Goal: Information Seeking & Learning: Compare options

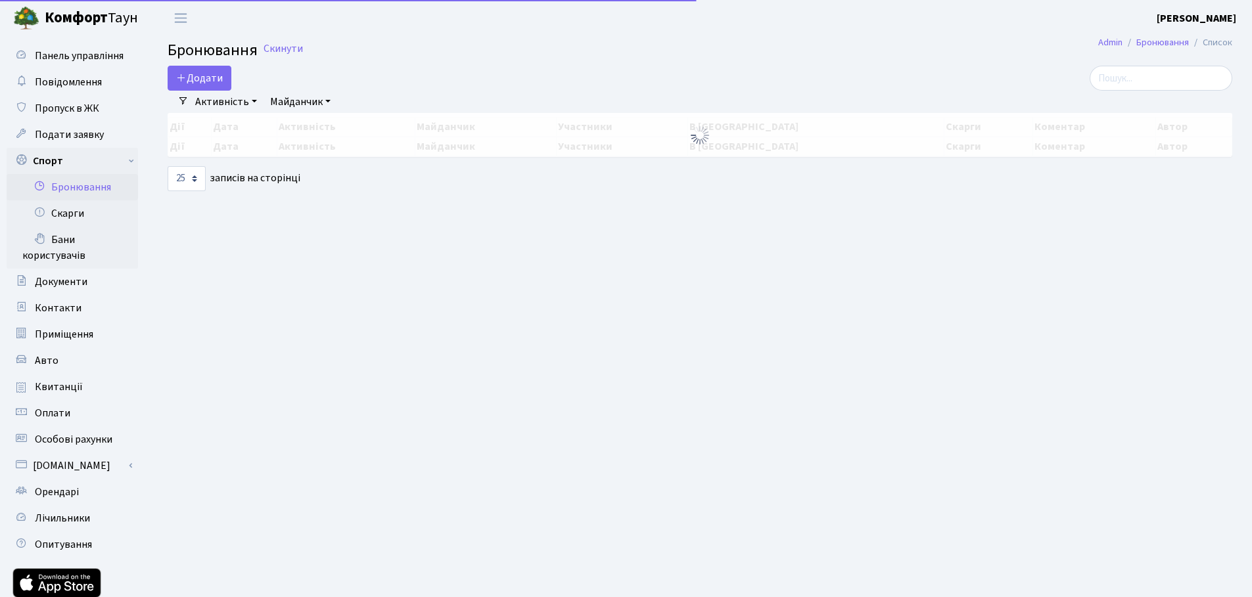
select select "25"
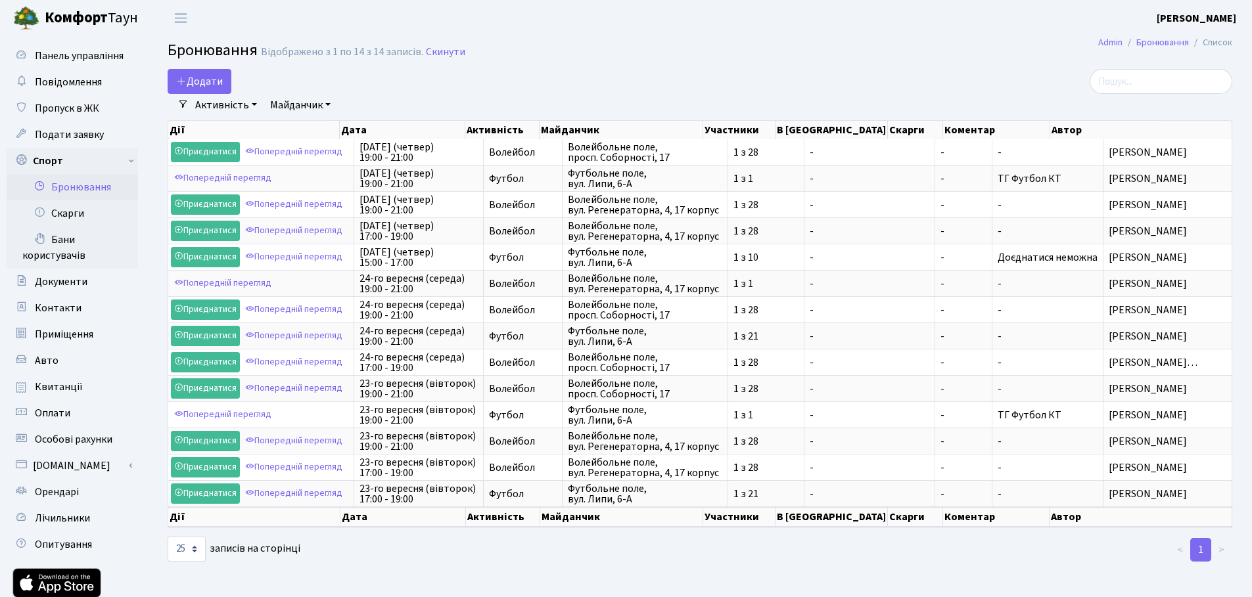
click at [302, 104] on link "Майданчик" at bounding box center [300, 105] width 71 height 22
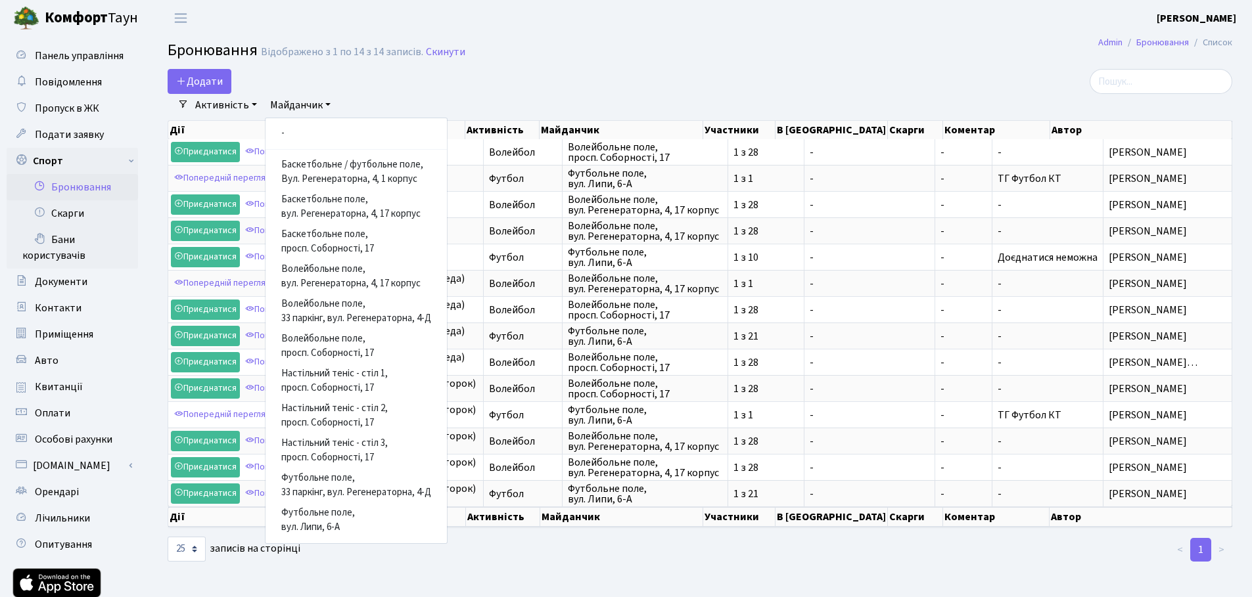
click at [302, 104] on link "Майданчик" at bounding box center [300, 105] width 71 height 22
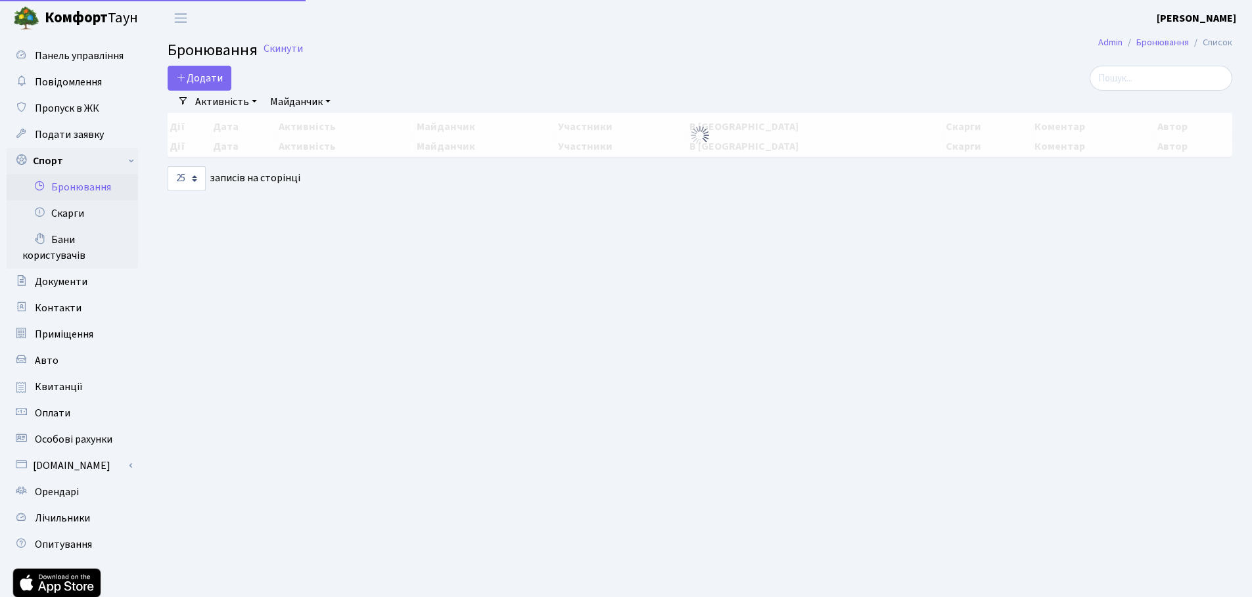
select select "25"
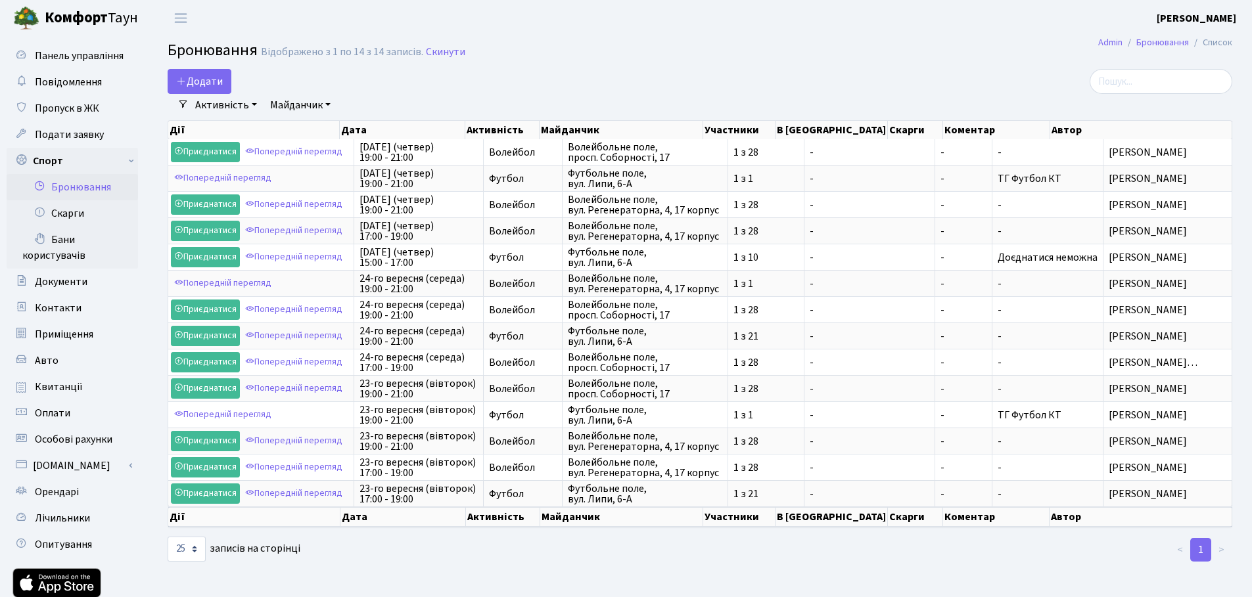
click at [304, 102] on link "Майданчик" at bounding box center [300, 105] width 71 height 22
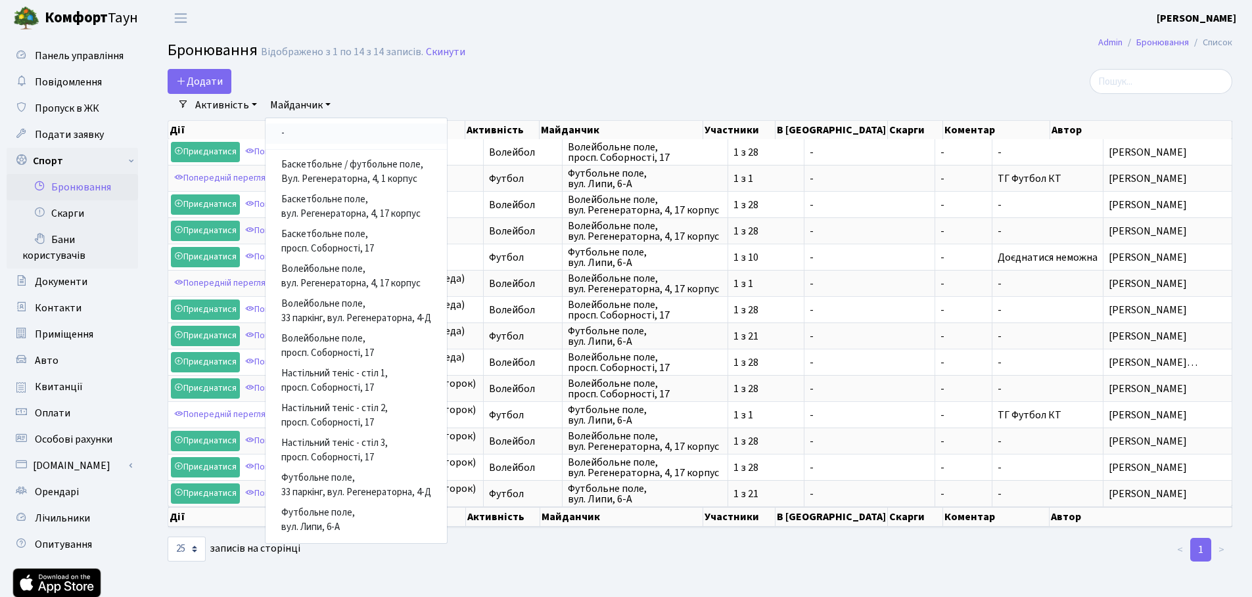
click at [296, 135] on link "-" at bounding box center [355, 134] width 181 height 20
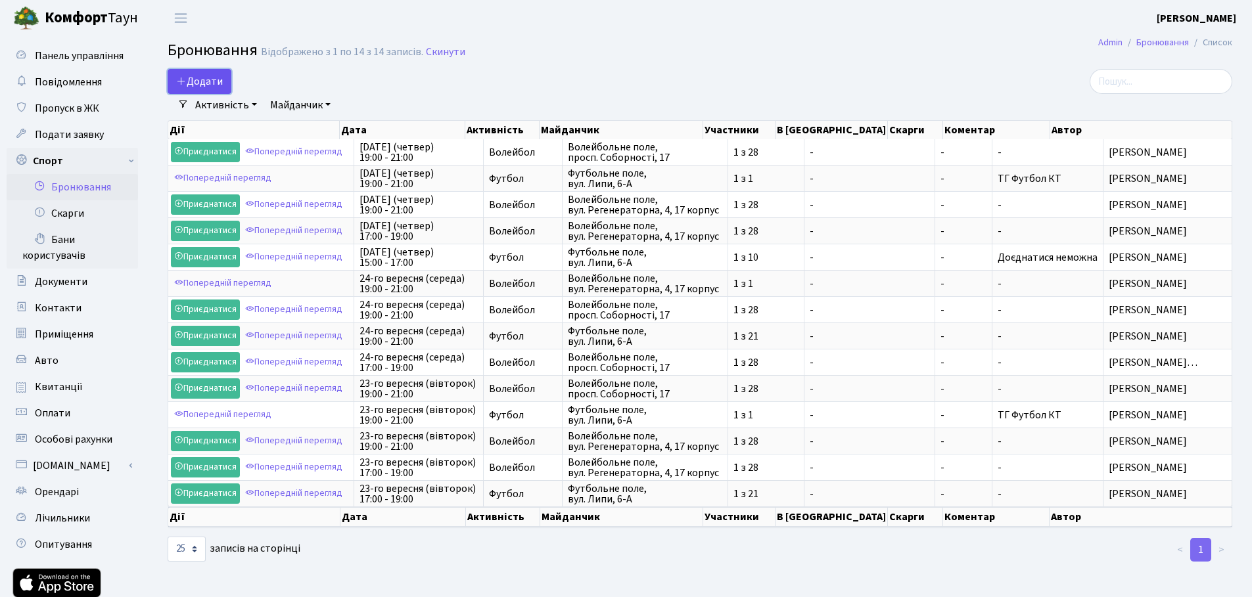
click at [225, 85] on button "Додати" at bounding box center [200, 81] width 64 height 25
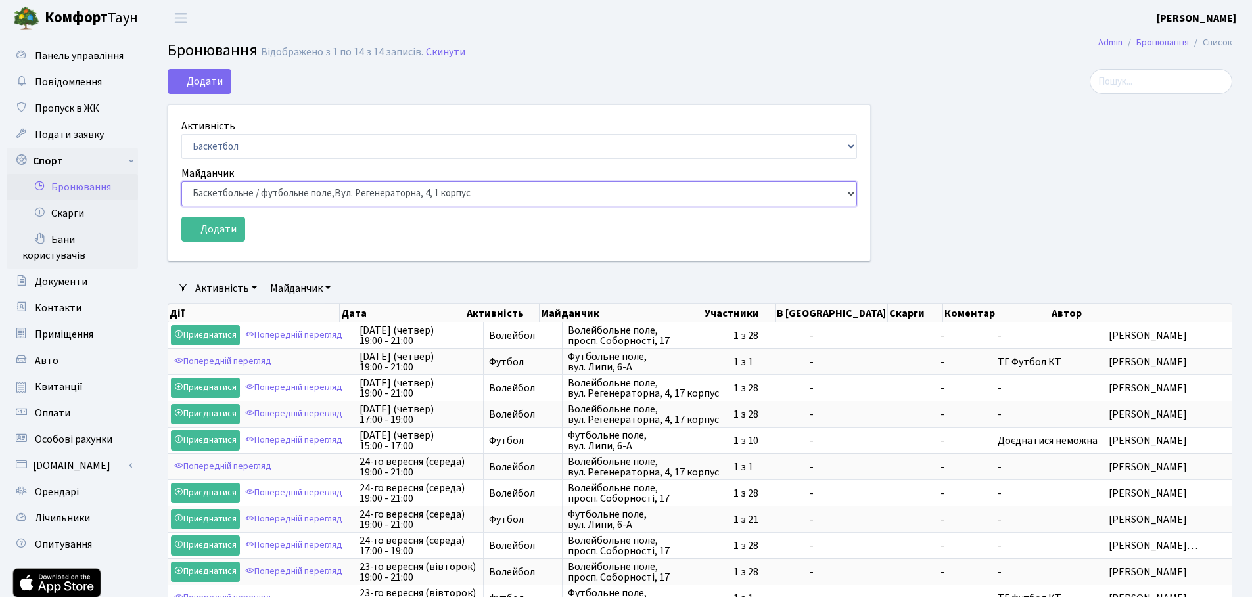
click at [319, 194] on select "Баскетбольне / футбольне поле, Вул. Регенераторна, 4, 1 корпус Баскетбольне пол…" at bounding box center [518, 193] width 675 height 25
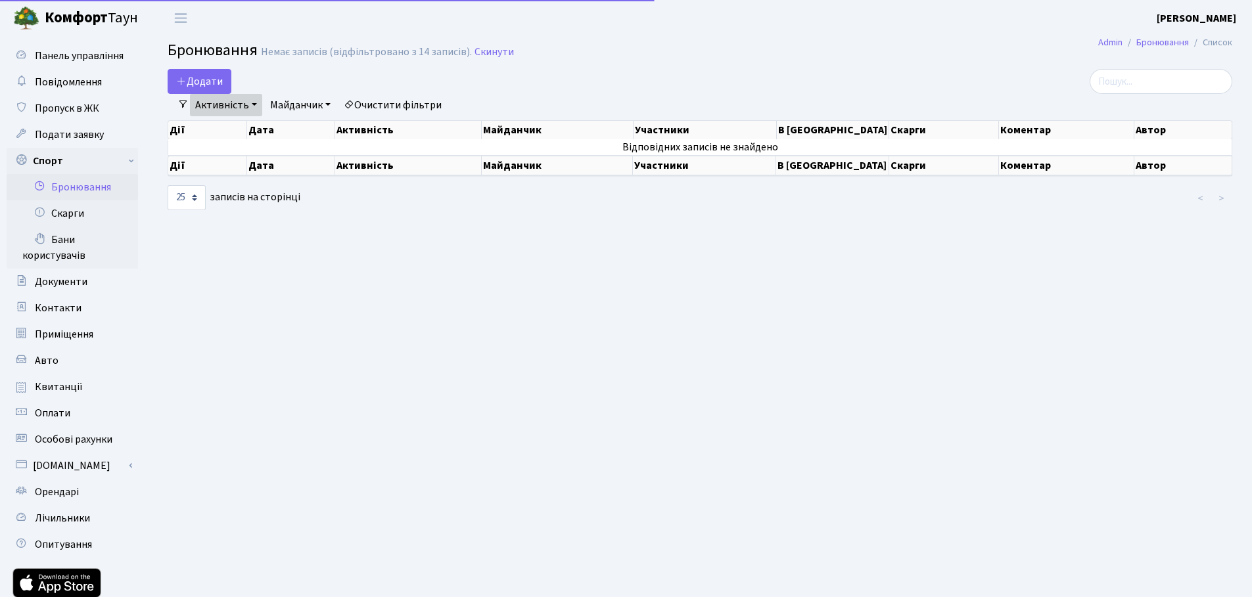
select select "25"
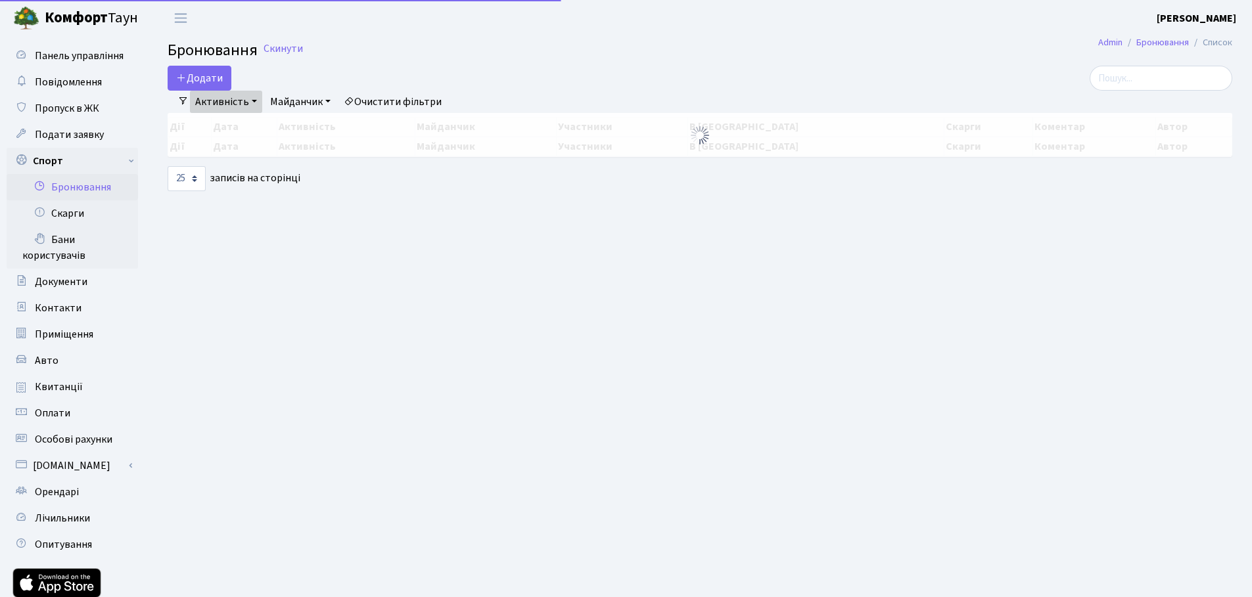
select select "25"
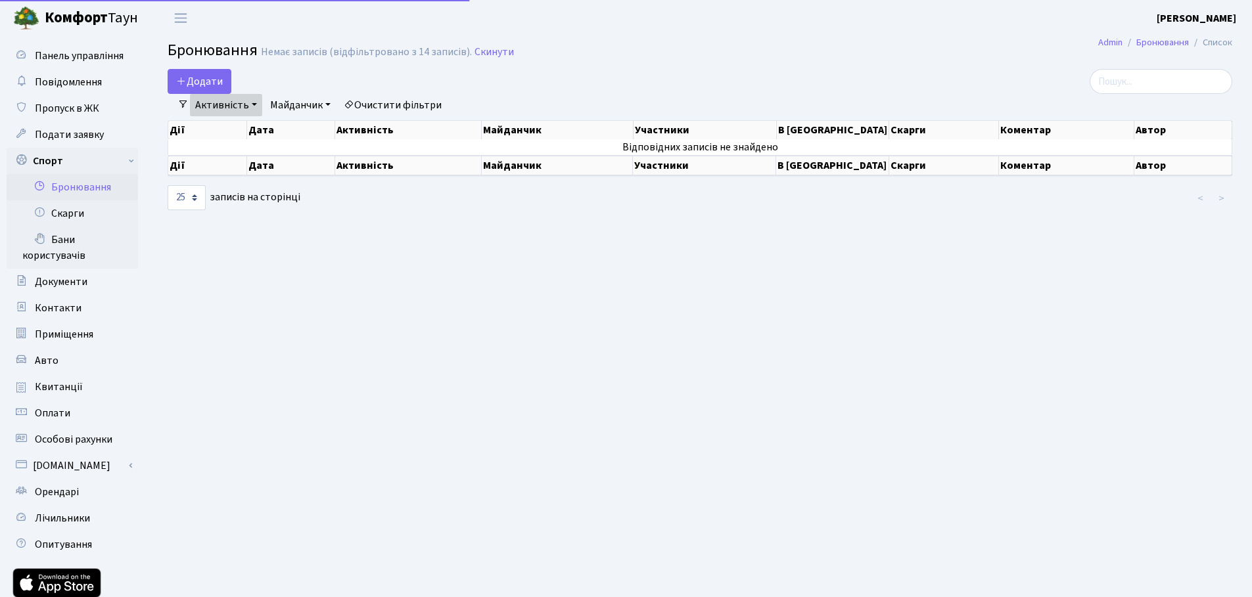
select select "25"
click at [240, 101] on link "Активність" at bounding box center [226, 105] width 72 height 22
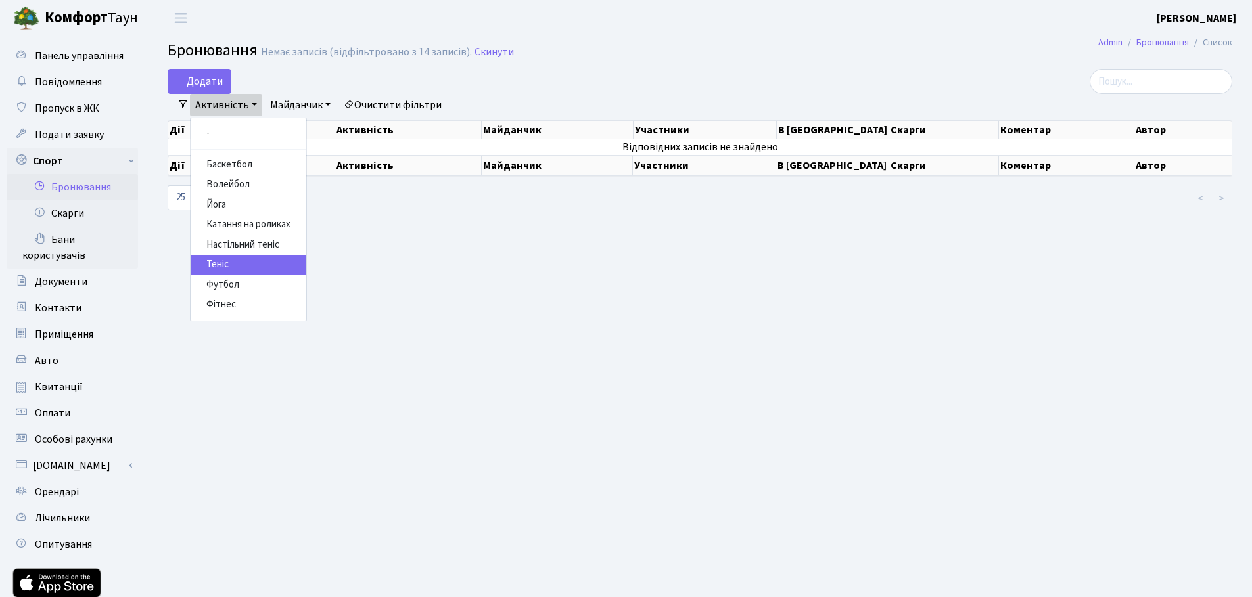
click at [231, 259] on link "Теніс" at bounding box center [249, 265] width 116 height 20
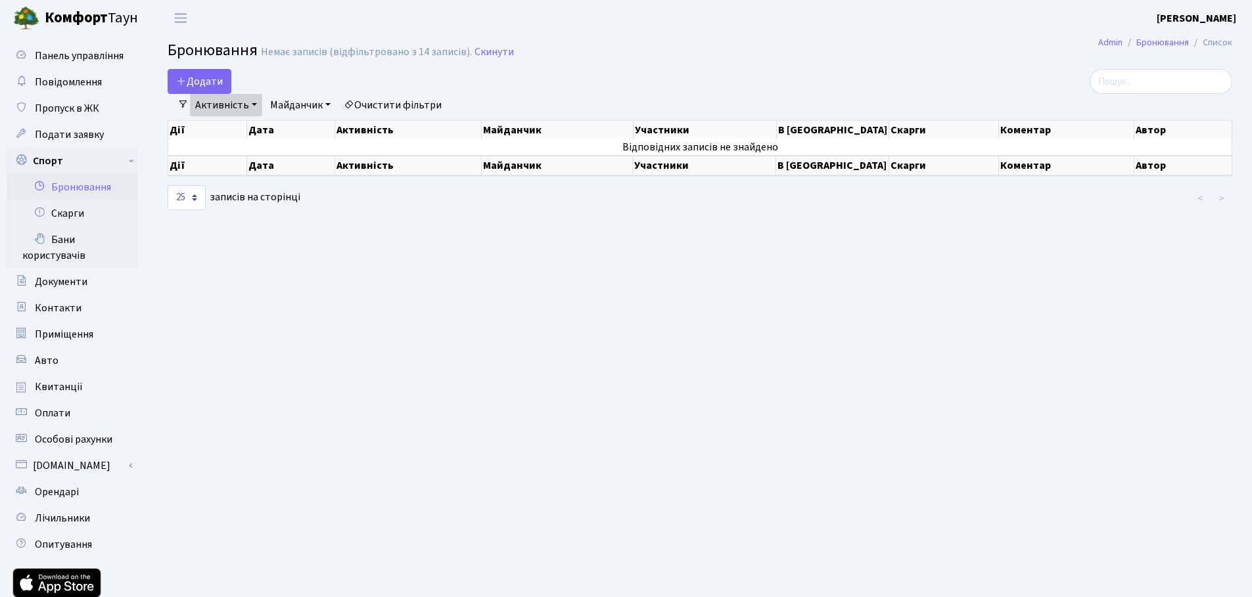
click at [324, 101] on link "Майданчик" at bounding box center [300, 105] width 71 height 22
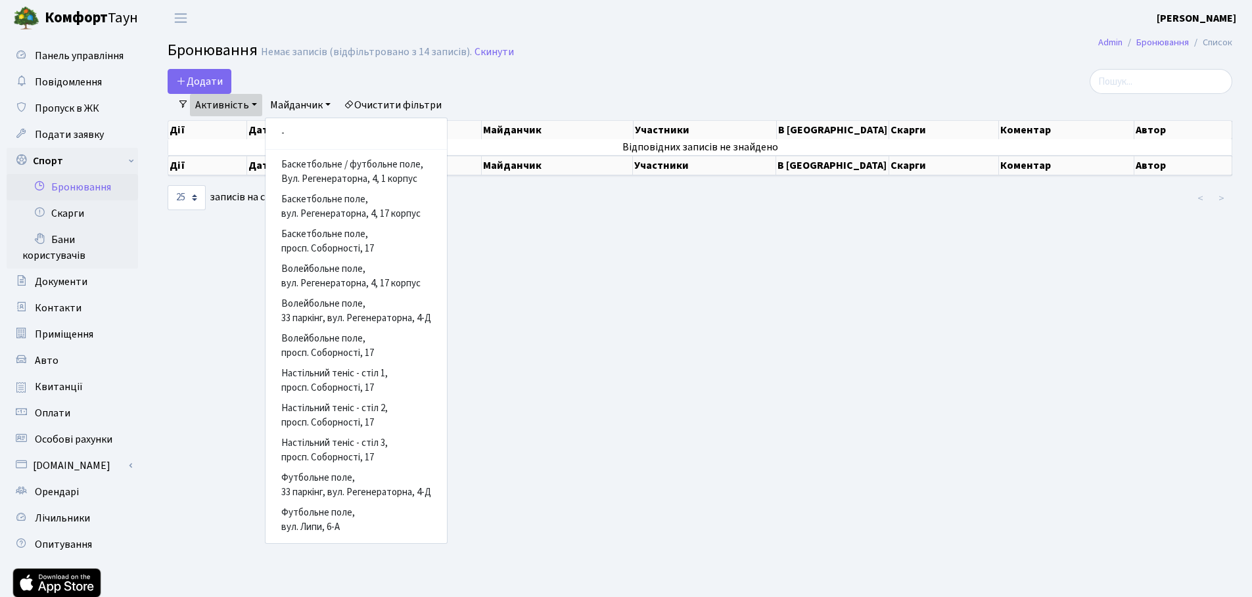
click at [324, 101] on link "Майданчик" at bounding box center [300, 105] width 71 height 22
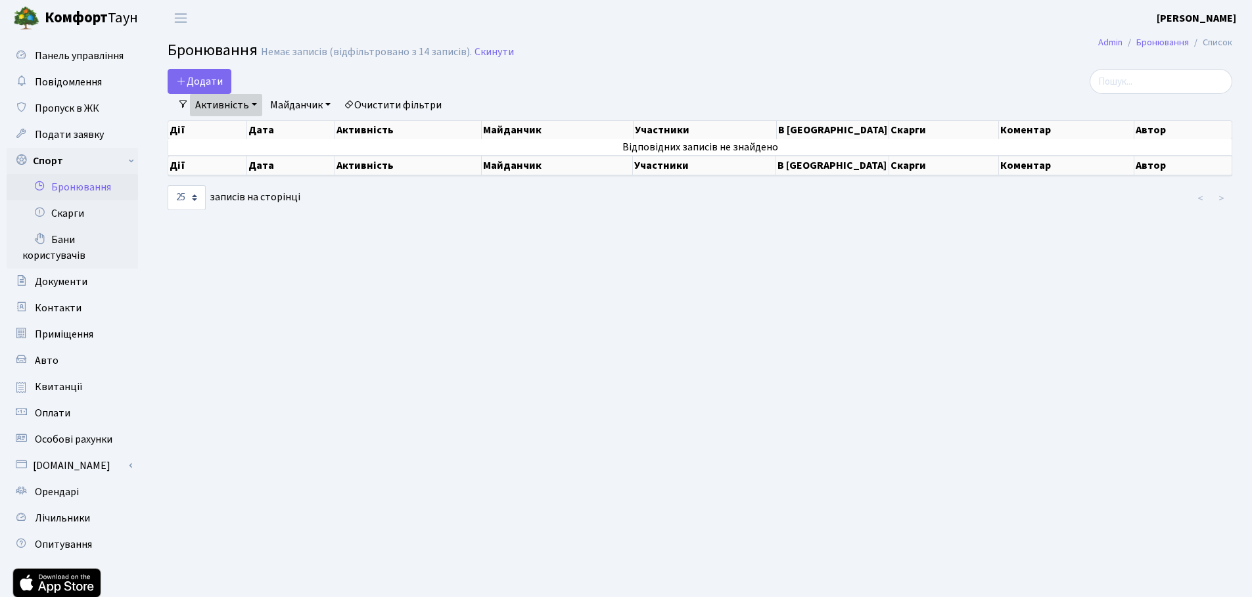
click at [324, 101] on link "Майданчик" at bounding box center [300, 105] width 71 height 22
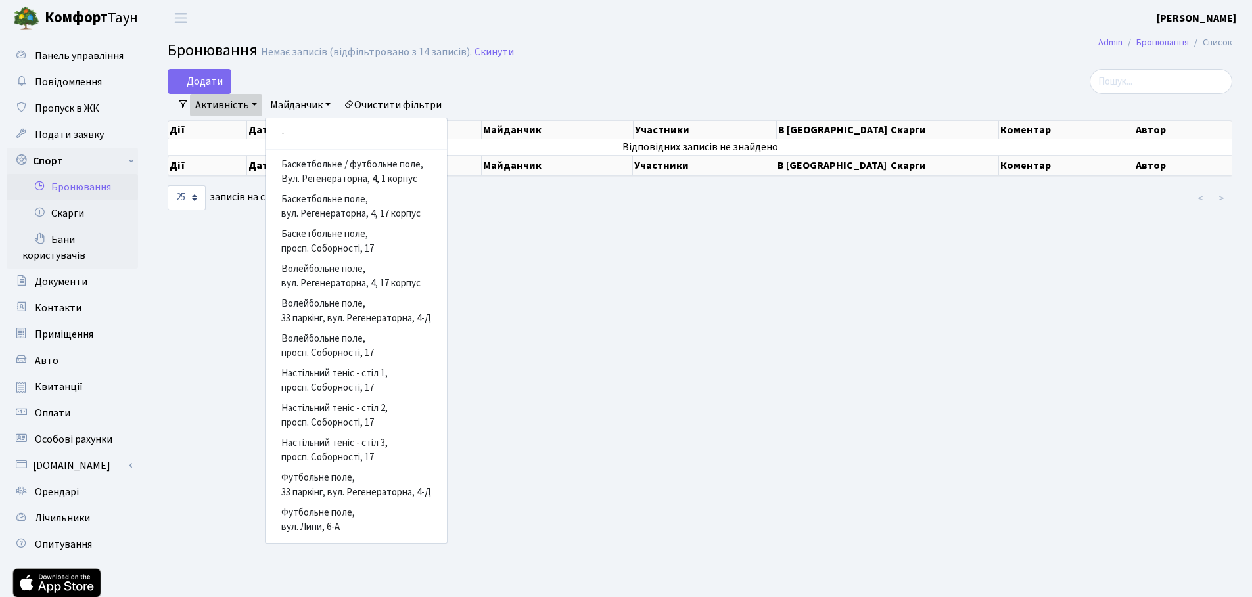
click at [324, 101] on link "Майданчик" at bounding box center [300, 105] width 71 height 22
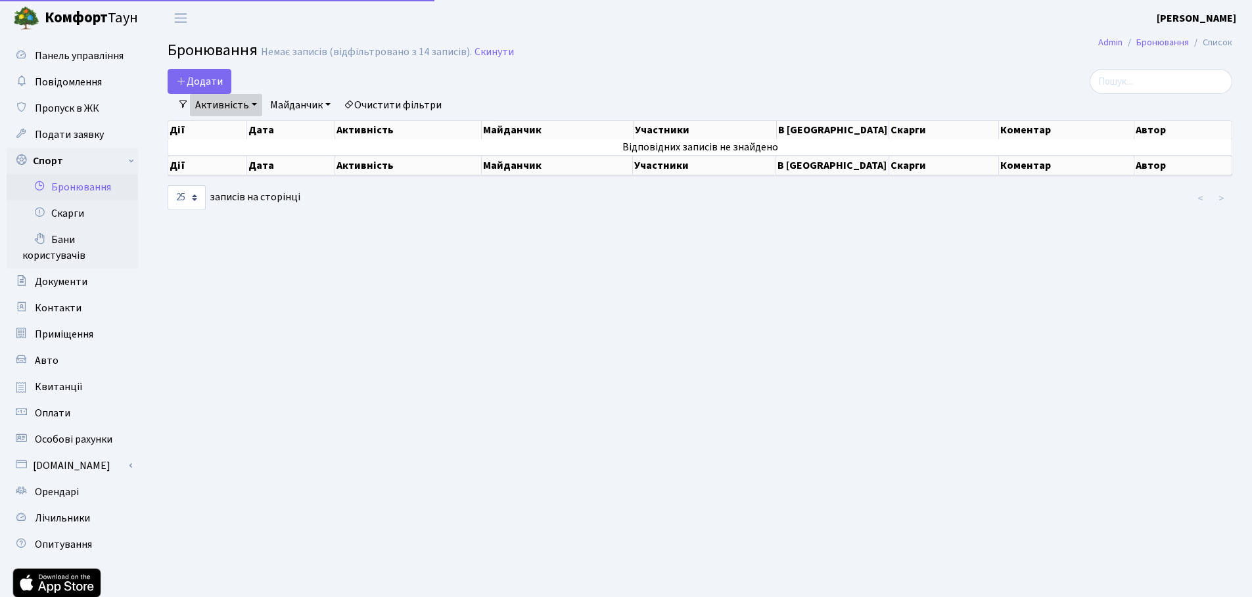
select select "25"
click at [1163, 39] on link "Бронювання" at bounding box center [1162, 42] width 53 height 14
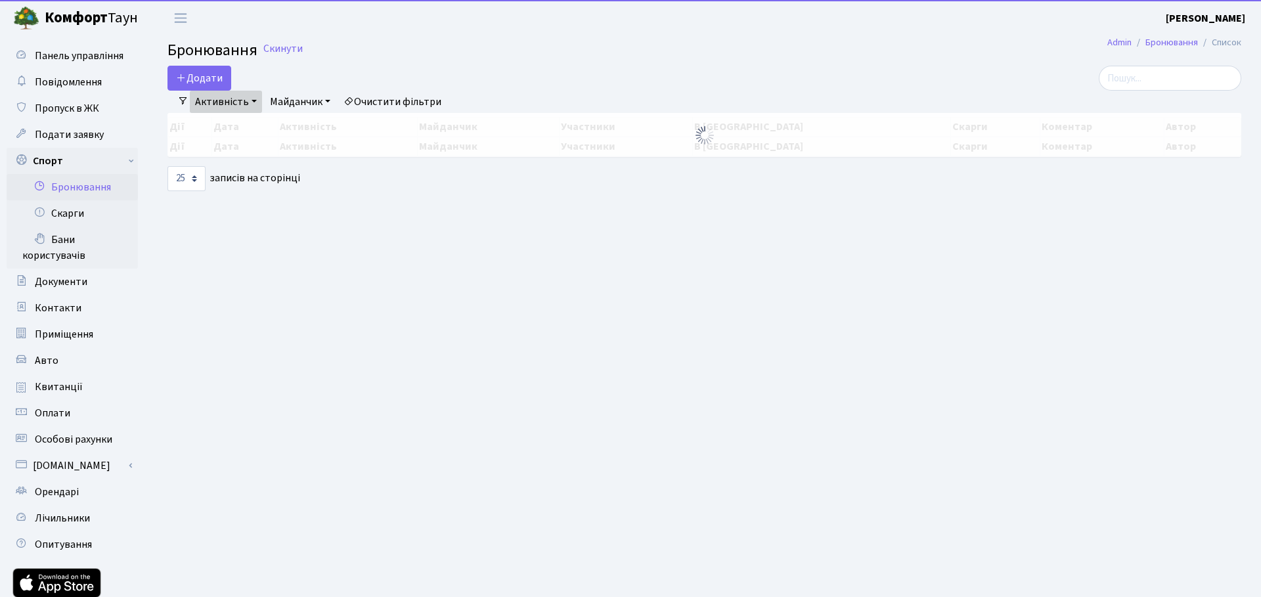
select select "25"
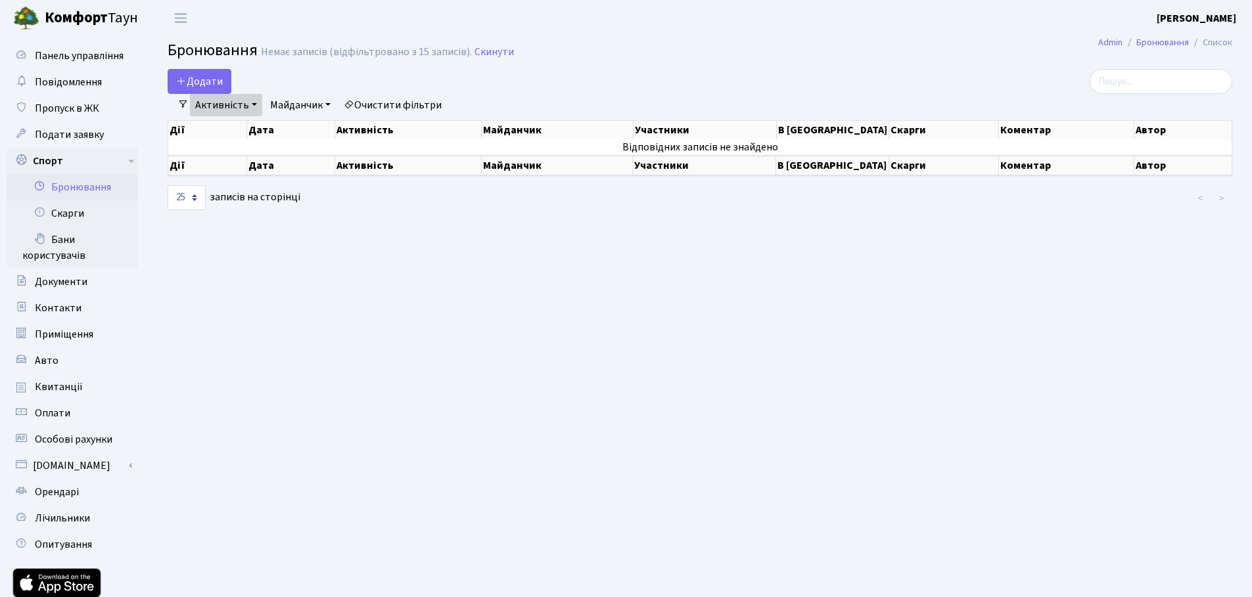
click at [250, 101] on link "Активність" at bounding box center [226, 105] width 72 height 22
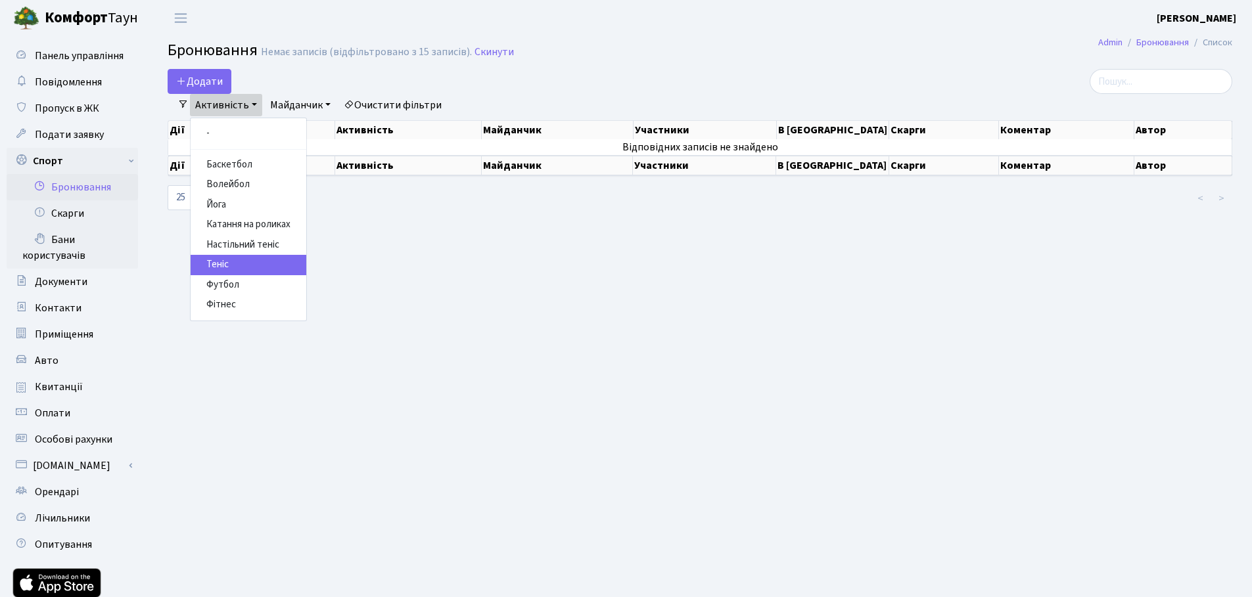
click at [229, 264] on link "Теніс" at bounding box center [249, 265] width 116 height 20
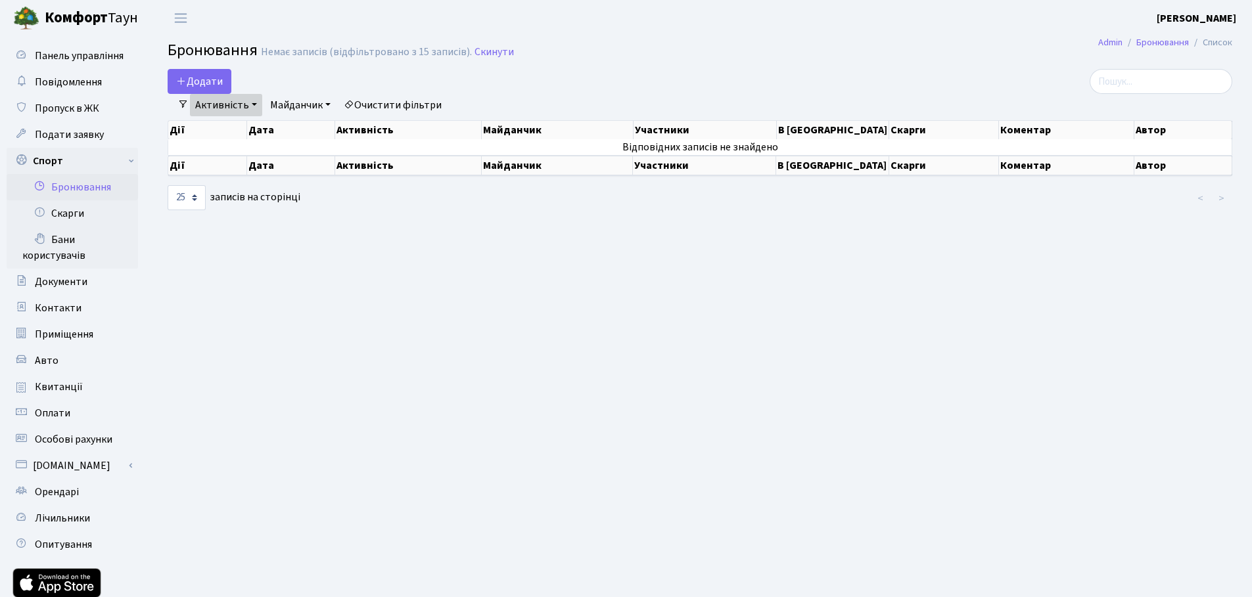
click at [244, 99] on link "Активність" at bounding box center [226, 105] width 72 height 22
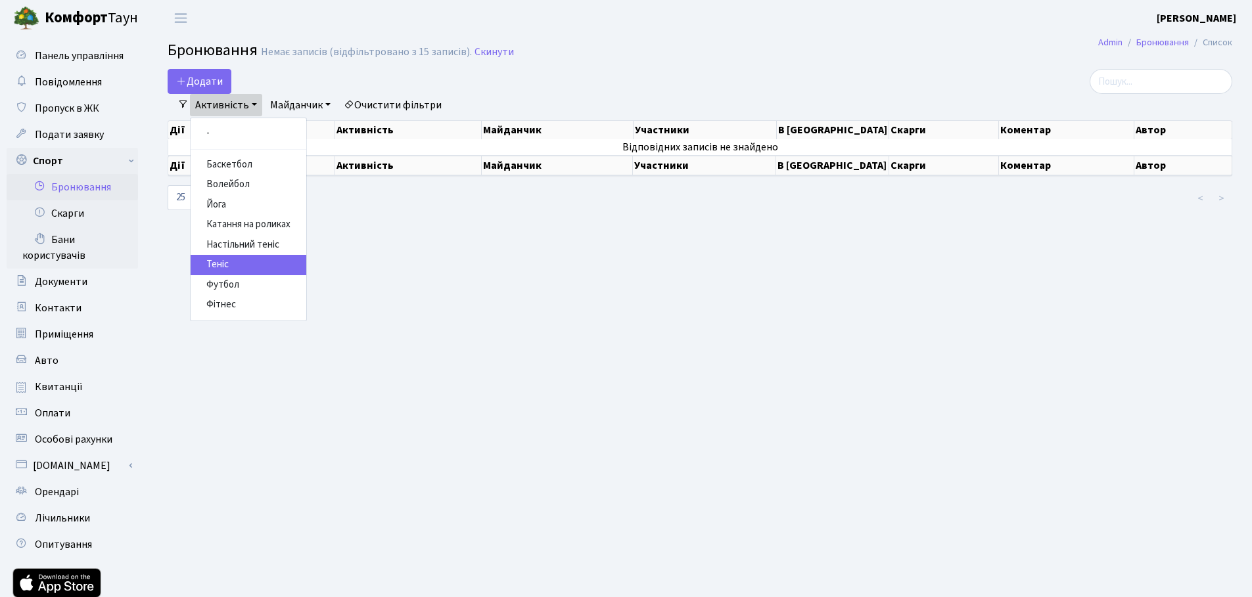
click at [236, 145] on ul "- Баскетбол Волейбол Йога Катання на роликах Настільний теніс Теніс Футбол Фітн…" at bounding box center [248, 220] width 117 height 204
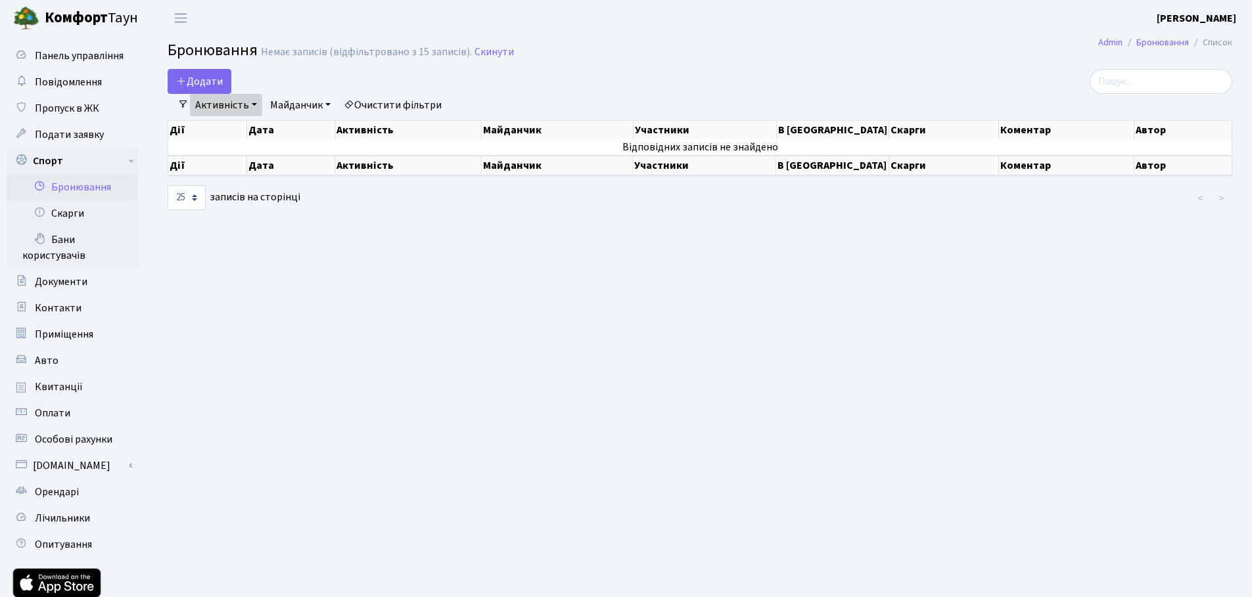
click at [242, 108] on link "Активність" at bounding box center [226, 105] width 72 height 22
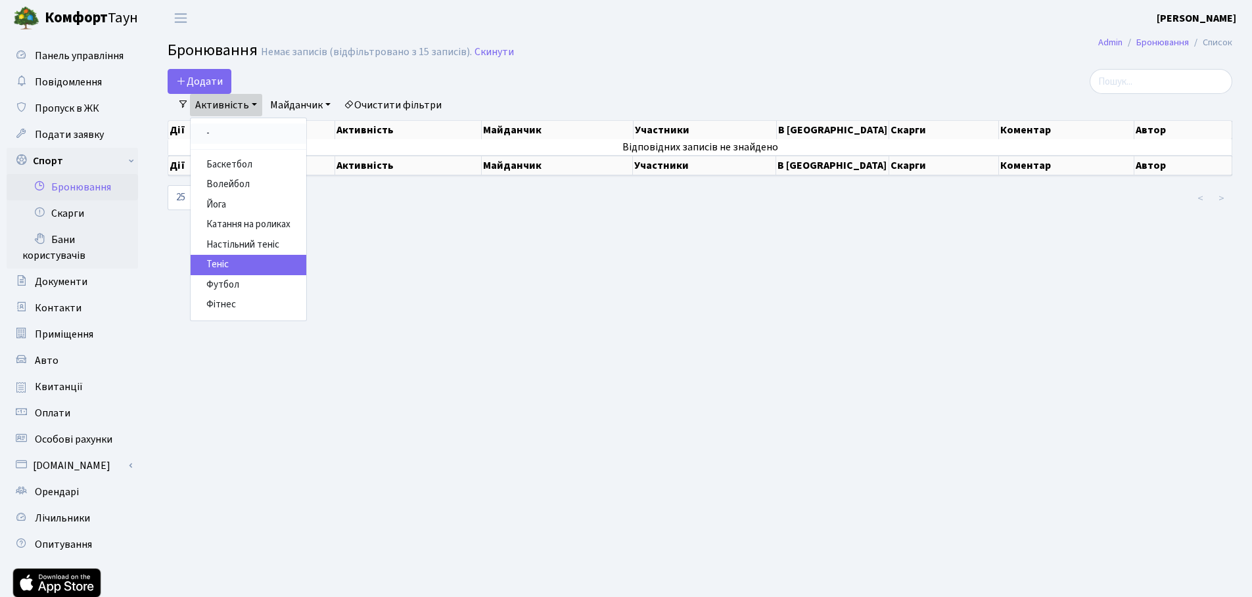
click at [228, 130] on link "-" at bounding box center [249, 134] width 116 height 20
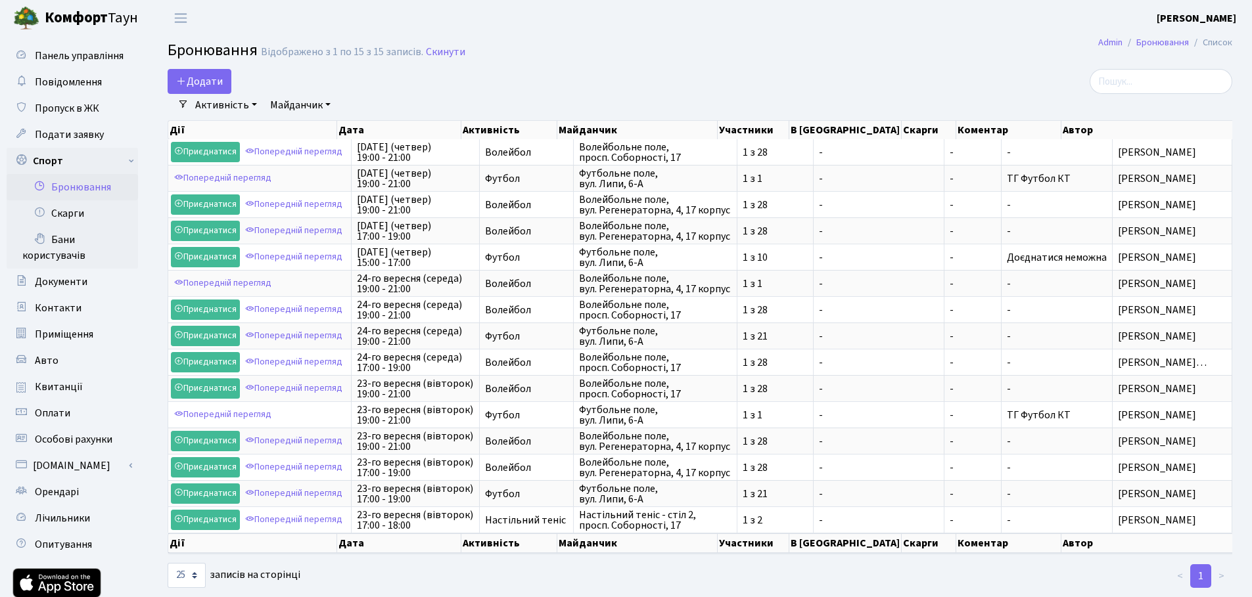
click at [233, 104] on link "Активність" at bounding box center [226, 105] width 72 height 22
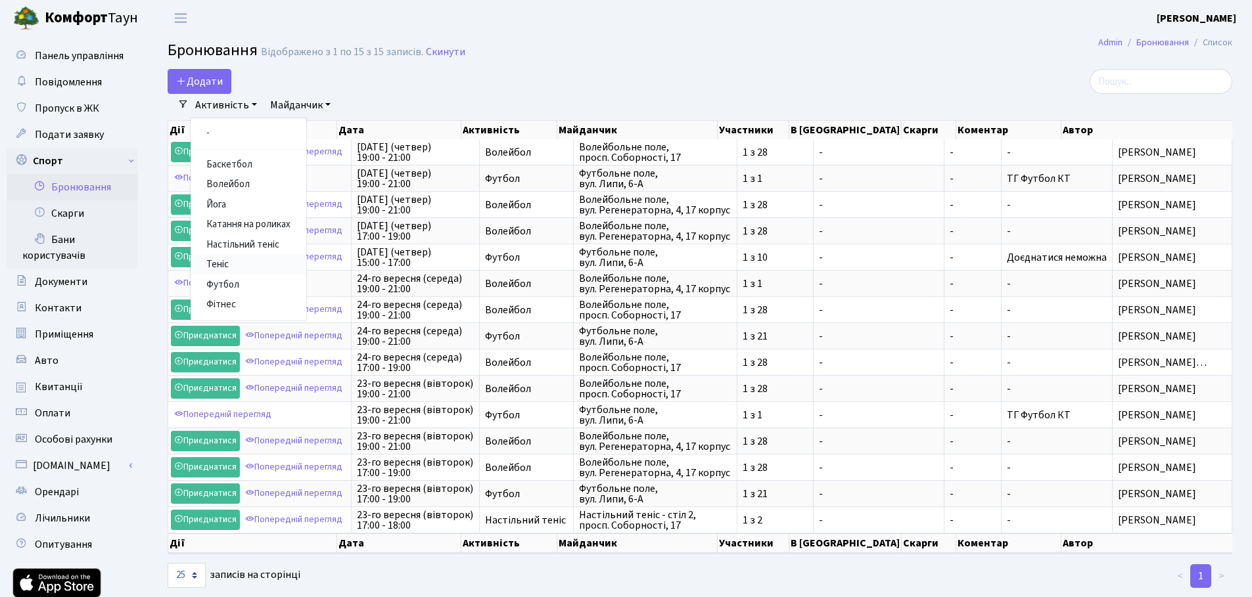
click at [221, 264] on link "Теніс" at bounding box center [249, 265] width 116 height 20
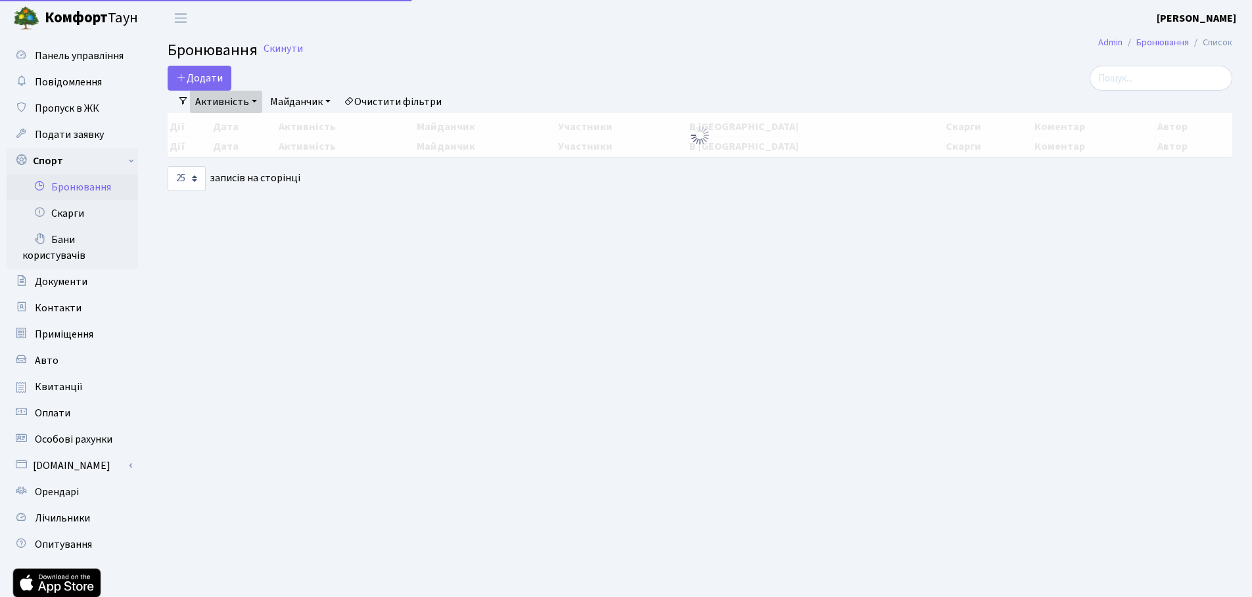
select select "25"
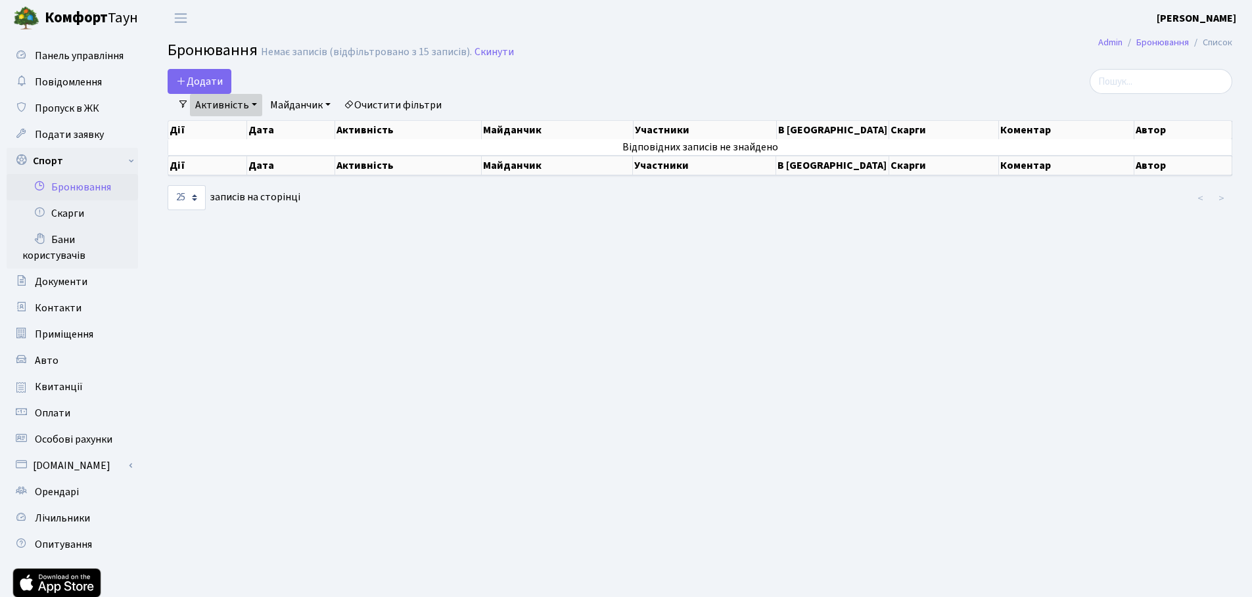
click at [308, 102] on link "Майданчик" at bounding box center [300, 105] width 71 height 22
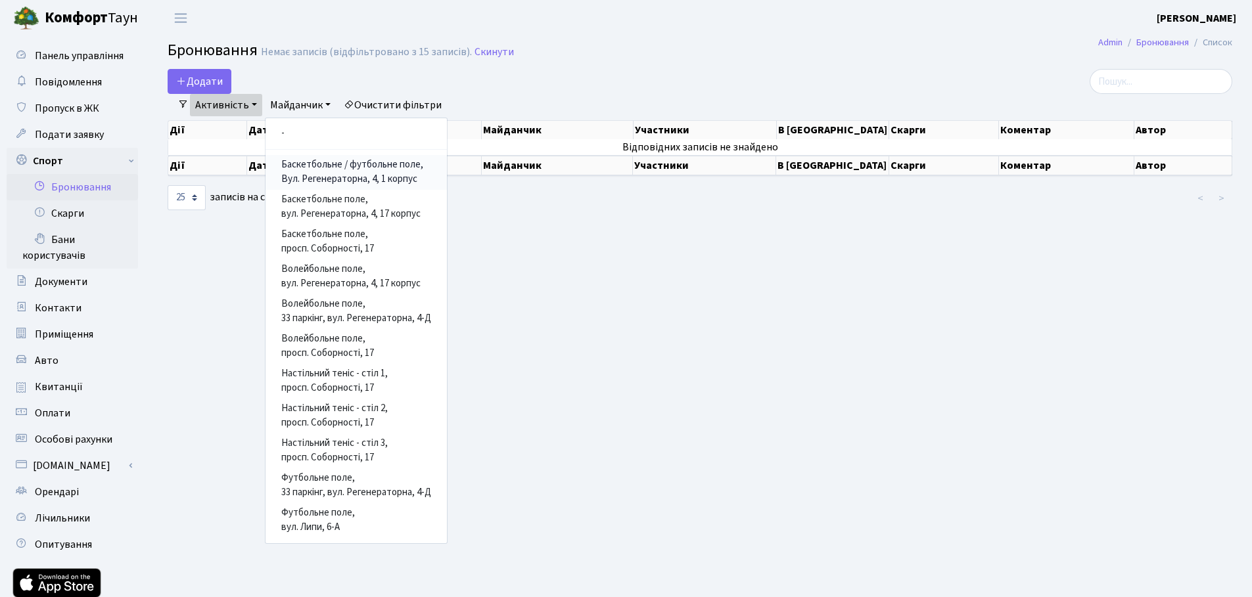
click at [305, 173] on link "Баскетбольне / футбольне поле, Вул. Регенераторна, 4, 1 корпус" at bounding box center [355, 172] width 181 height 35
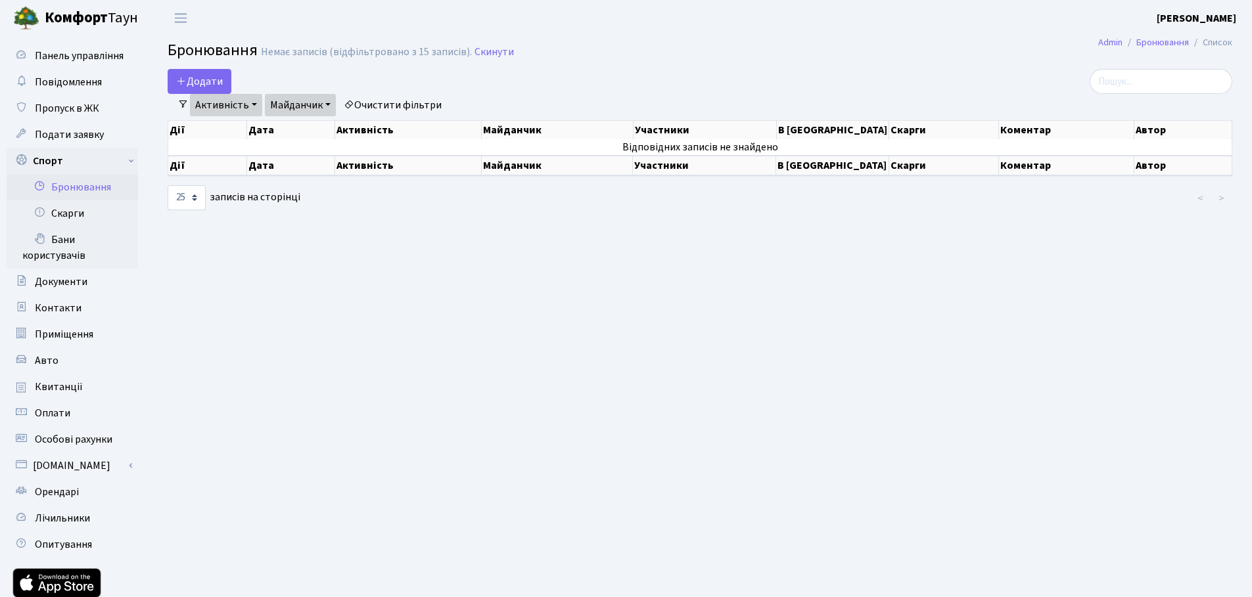
click at [302, 102] on link "Майданчик" at bounding box center [300, 105] width 71 height 22
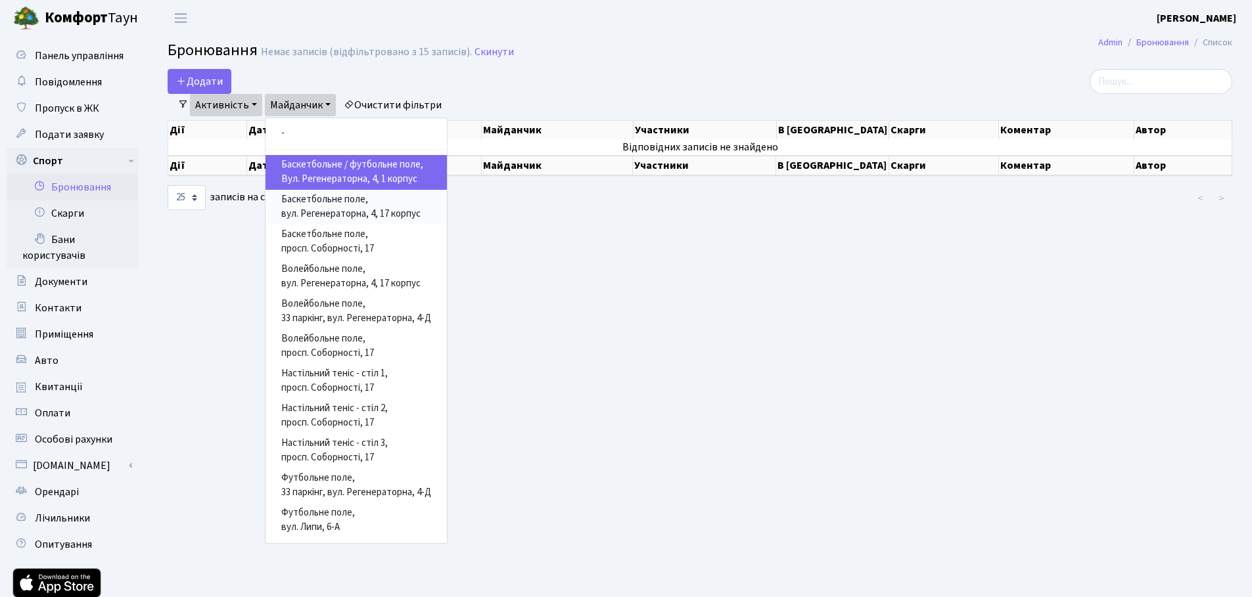
click at [303, 208] on link "Баскетбольне поле, вул. Регенераторна, 4, 17 корпус" at bounding box center [355, 207] width 181 height 35
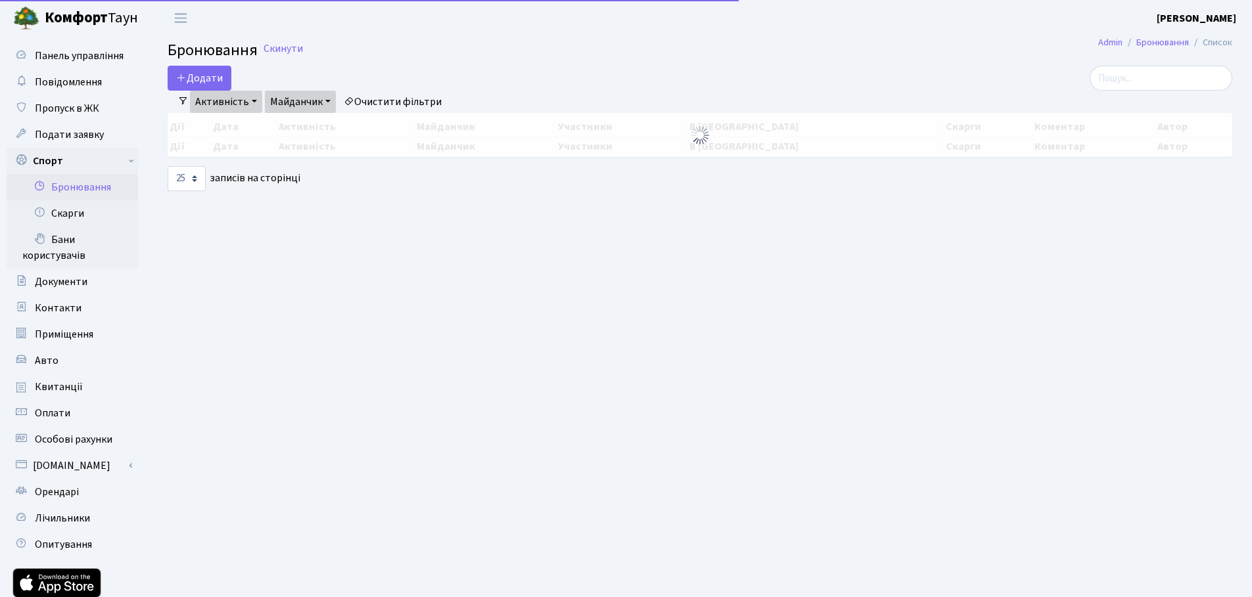
select select "25"
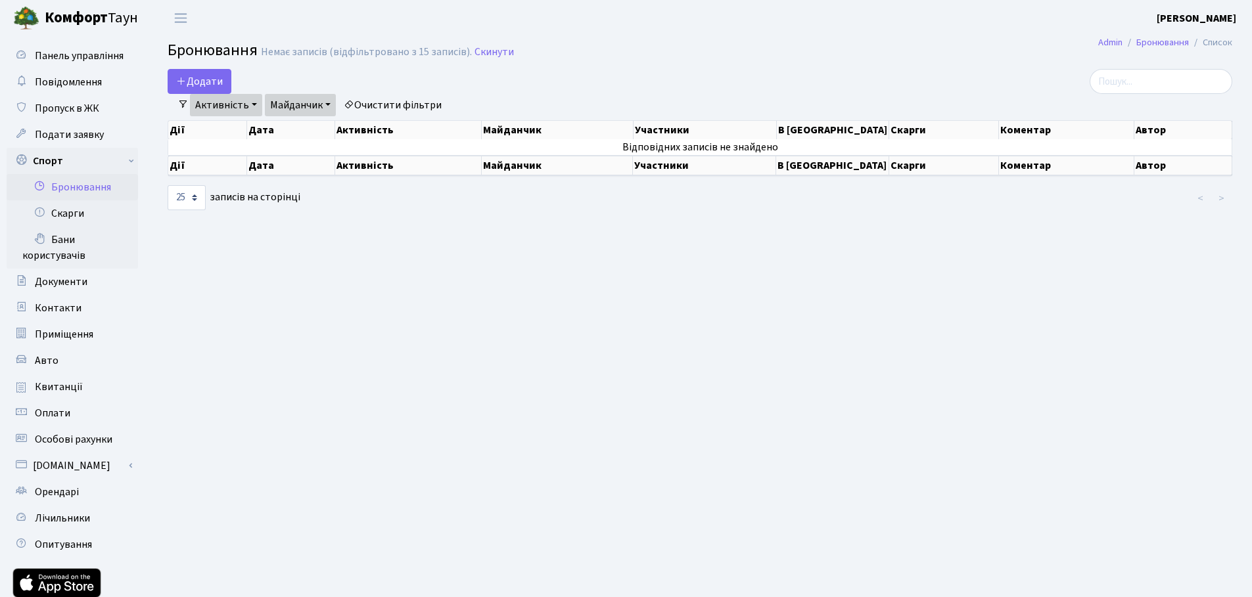
click at [328, 104] on link "Майданчик" at bounding box center [300, 105] width 71 height 22
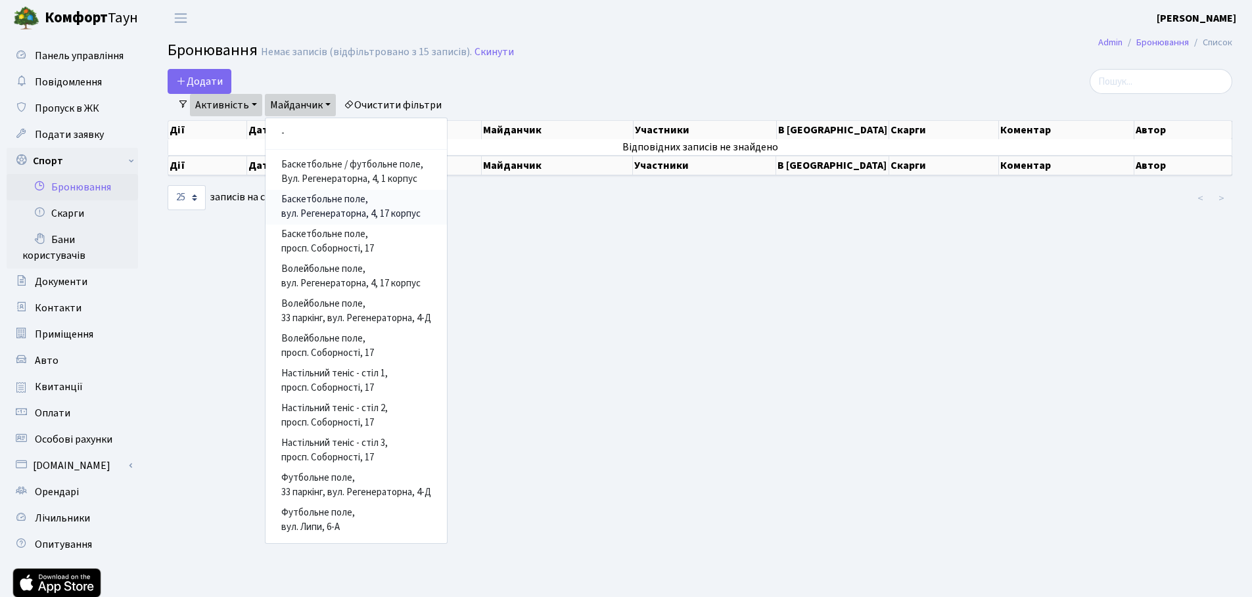
click at [330, 213] on link "Баскетбольне поле, вул. Регенераторна, 4, 17 корпус" at bounding box center [355, 207] width 181 height 35
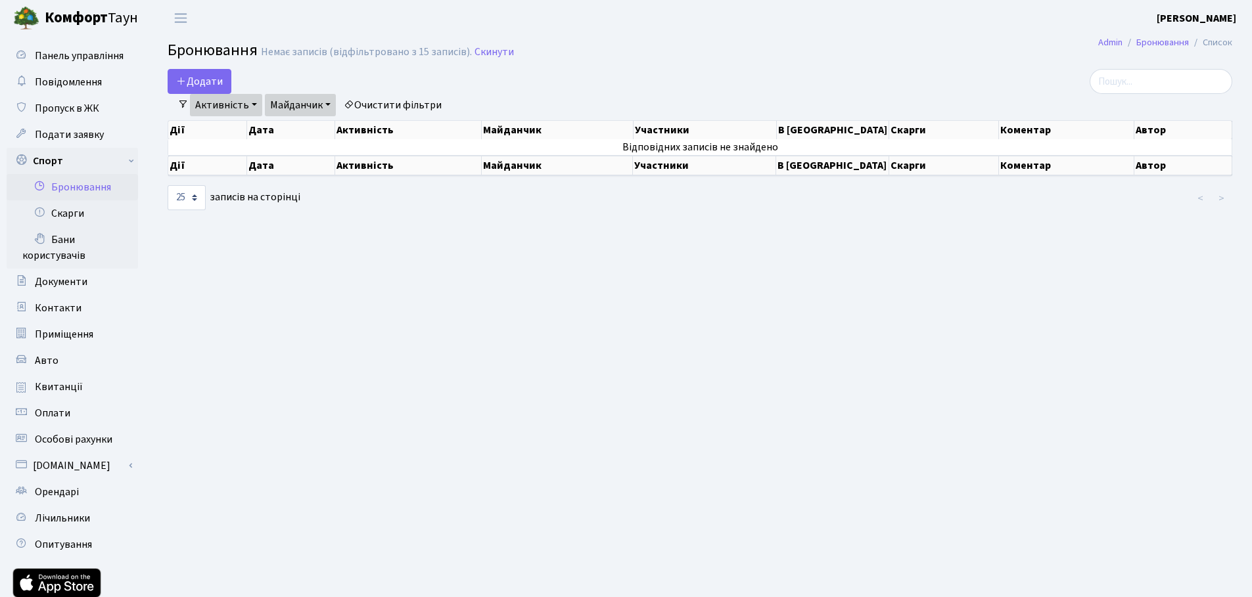
click at [305, 102] on link "Майданчик" at bounding box center [300, 105] width 71 height 22
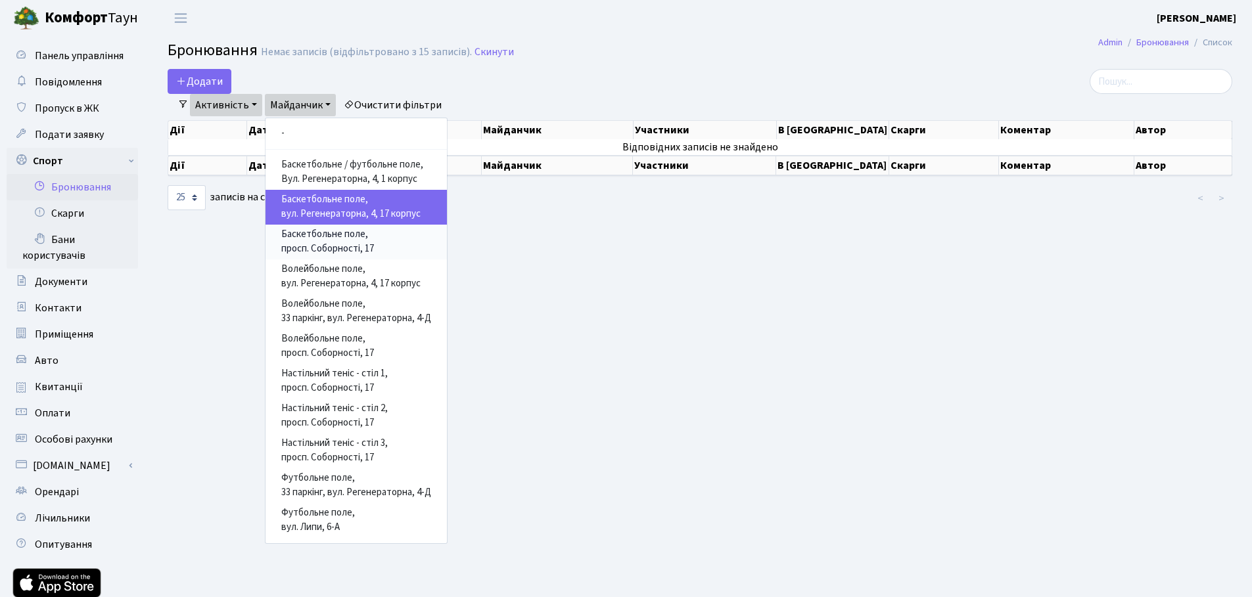
click at [312, 250] on link "Баскетбольне поле, просп. Соборності, 17" at bounding box center [355, 242] width 181 height 35
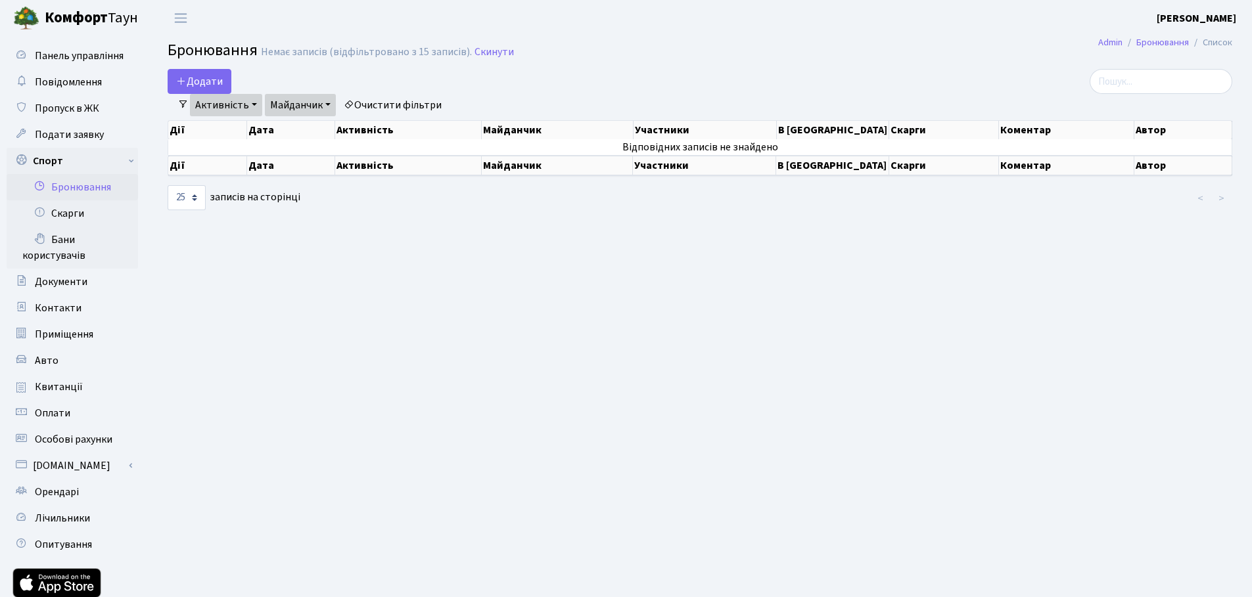
click at [319, 103] on link "Майданчик" at bounding box center [300, 105] width 71 height 22
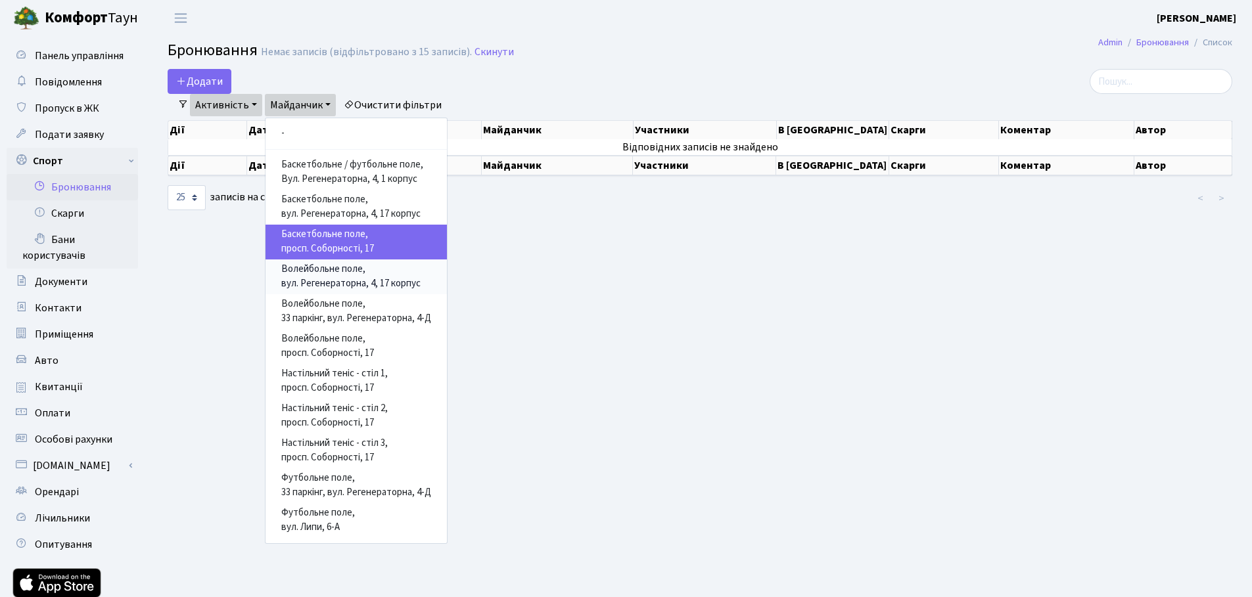
click at [327, 273] on link "Волейбольне поле, вул. Регенераторна, 4, 17 корпус" at bounding box center [355, 277] width 181 height 35
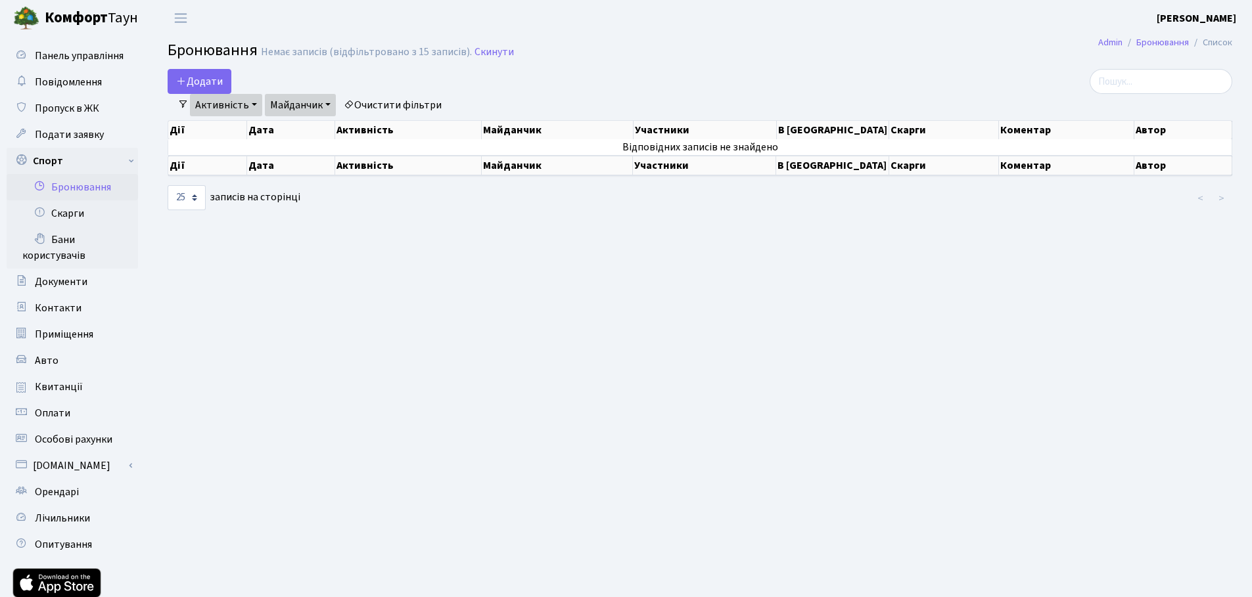
click at [307, 109] on link "Майданчик" at bounding box center [300, 105] width 71 height 22
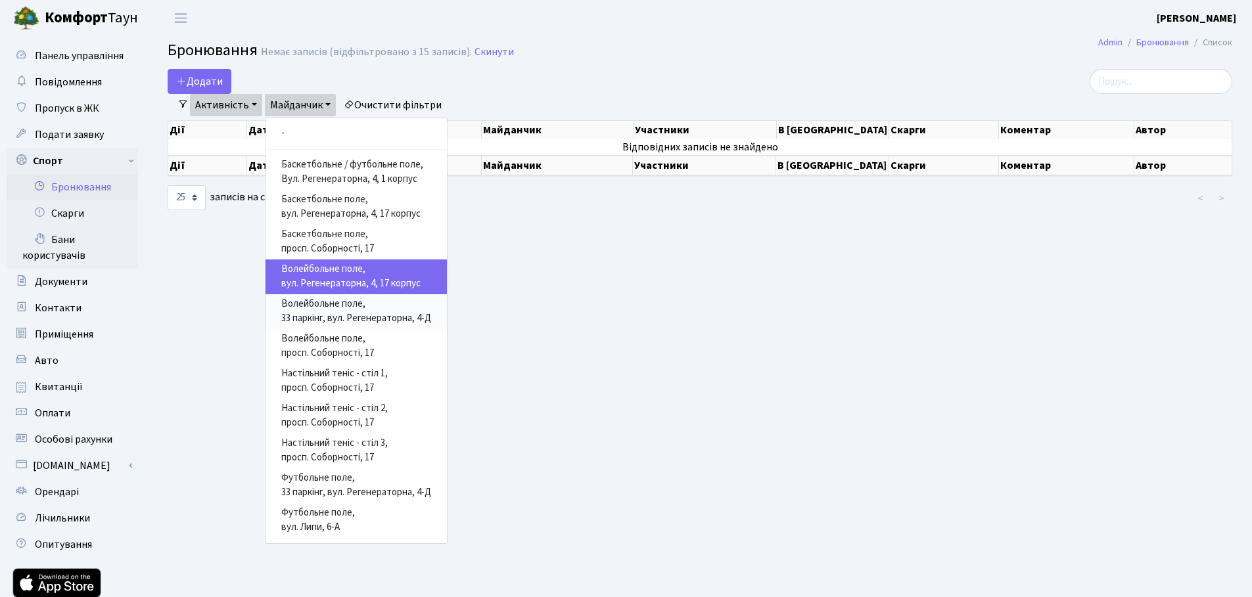
click at [316, 312] on link "Волейбольне поле, 33 паркінг, вул. Регенераторна, 4-Д" at bounding box center [355, 311] width 181 height 35
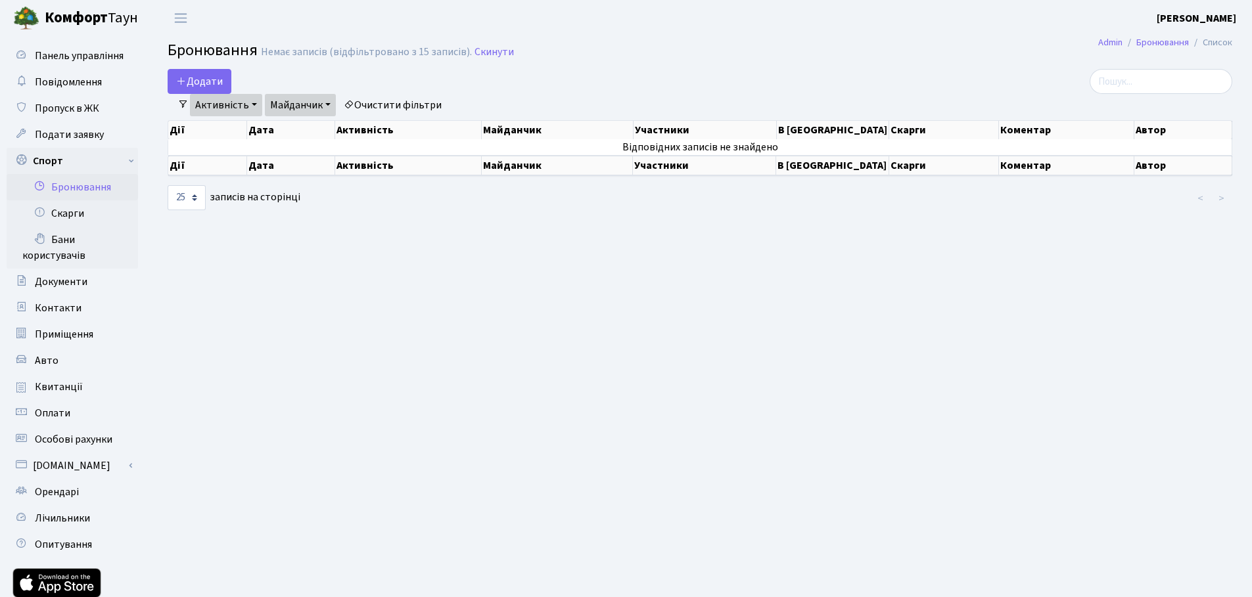
click at [296, 99] on link "Майданчик" at bounding box center [300, 105] width 71 height 22
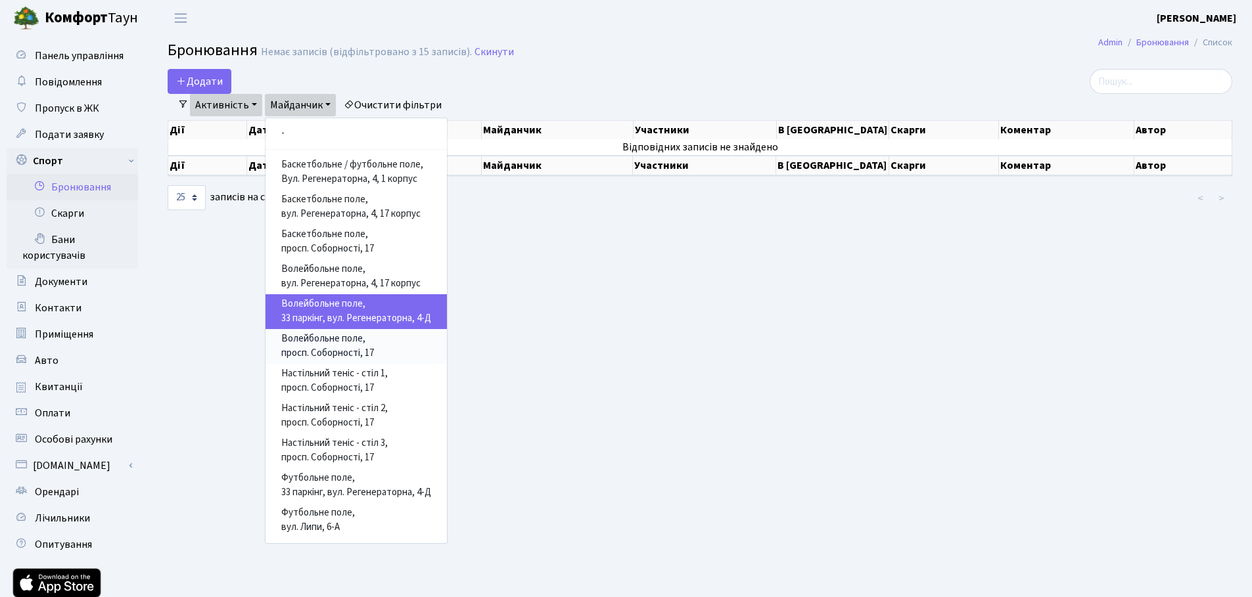
click at [334, 336] on link "Волейбольне поле, просп. Соборності, 17" at bounding box center [355, 346] width 181 height 35
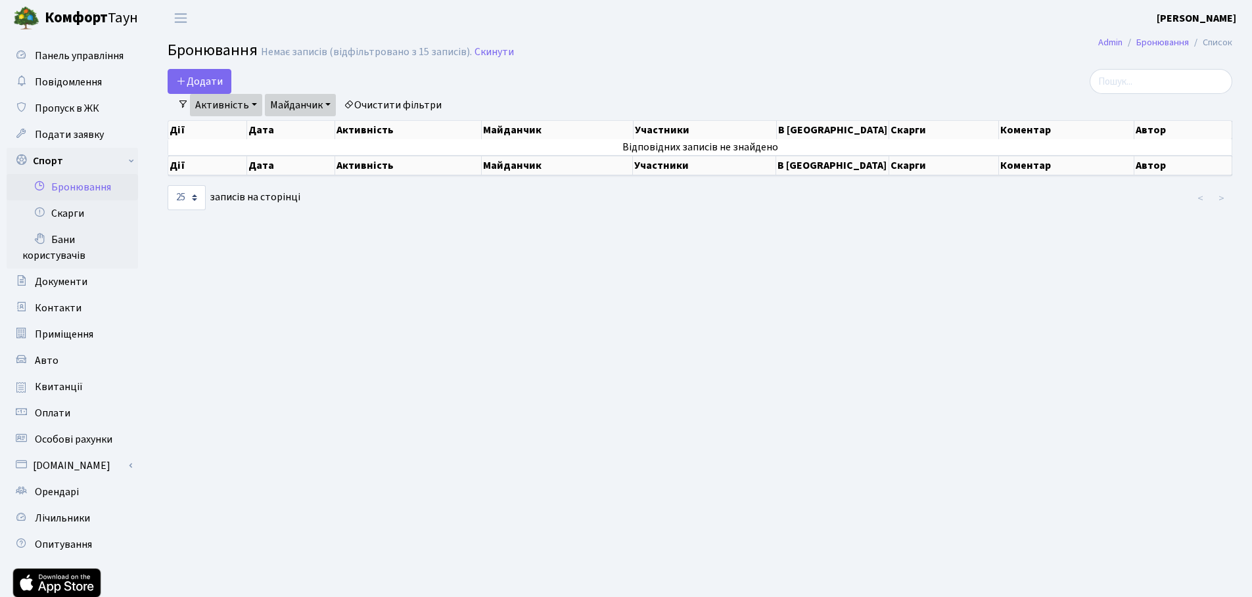
click at [310, 112] on link "Майданчик" at bounding box center [300, 105] width 71 height 22
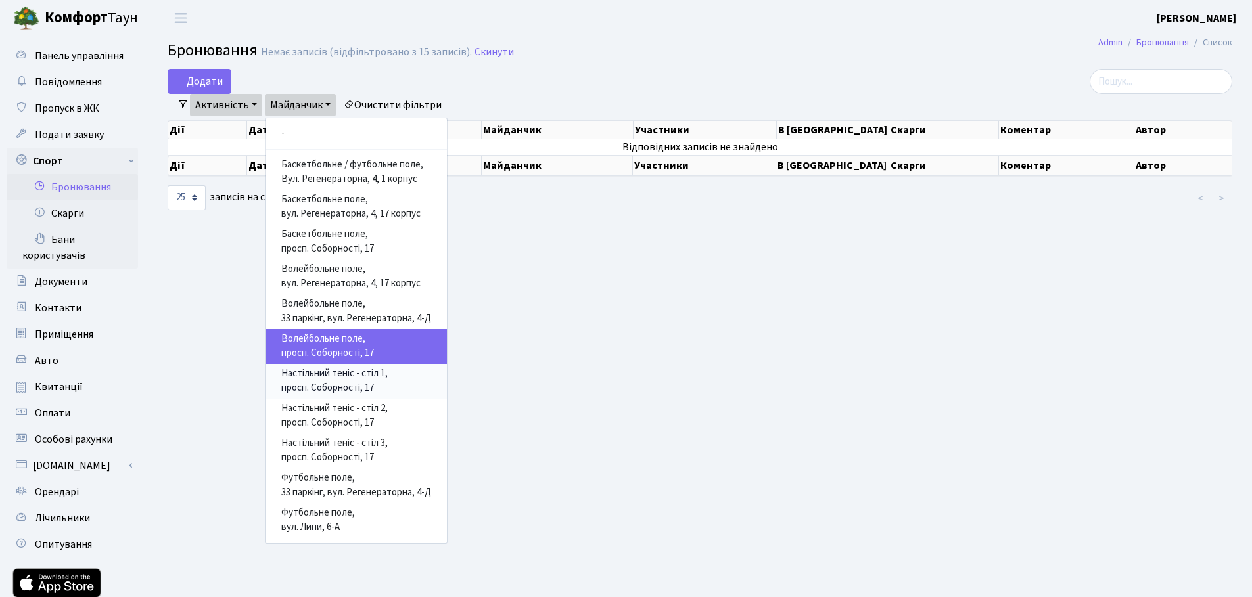
click at [330, 384] on link "Настільний теніс - стіл 1, просп. Соборності, 17" at bounding box center [355, 381] width 181 height 35
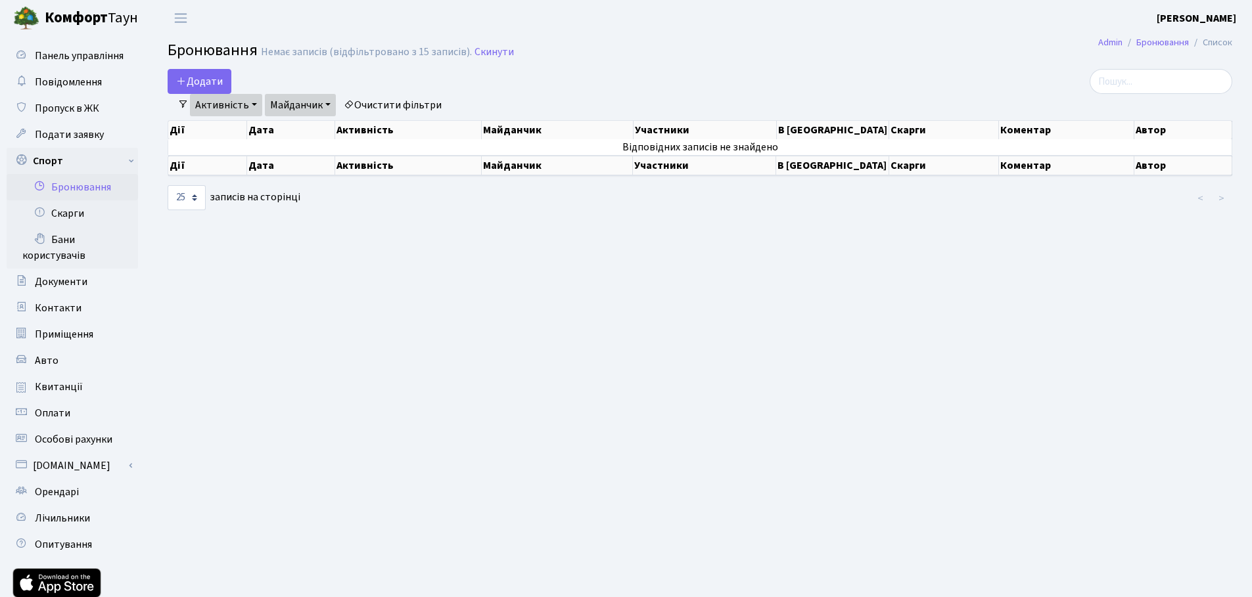
click at [313, 110] on link "Майданчик" at bounding box center [300, 105] width 71 height 22
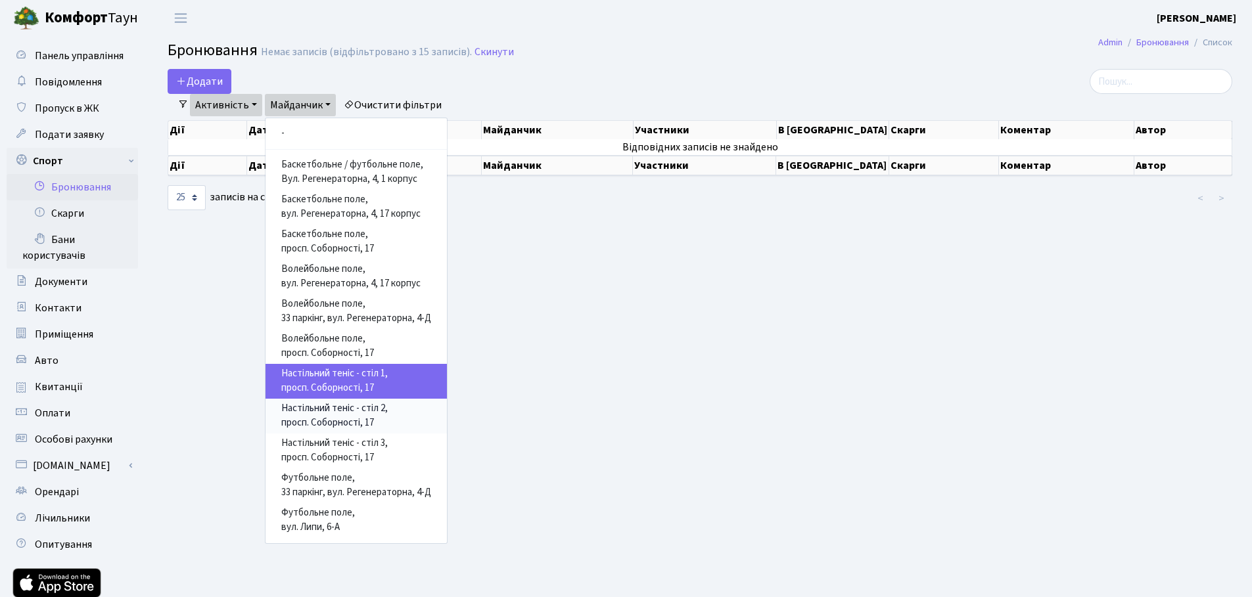
click at [322, 407] on link "Настільний теніс - стіл 2, просп. Соборності, 17" at bounding box center [355, 416] width 181 height 35
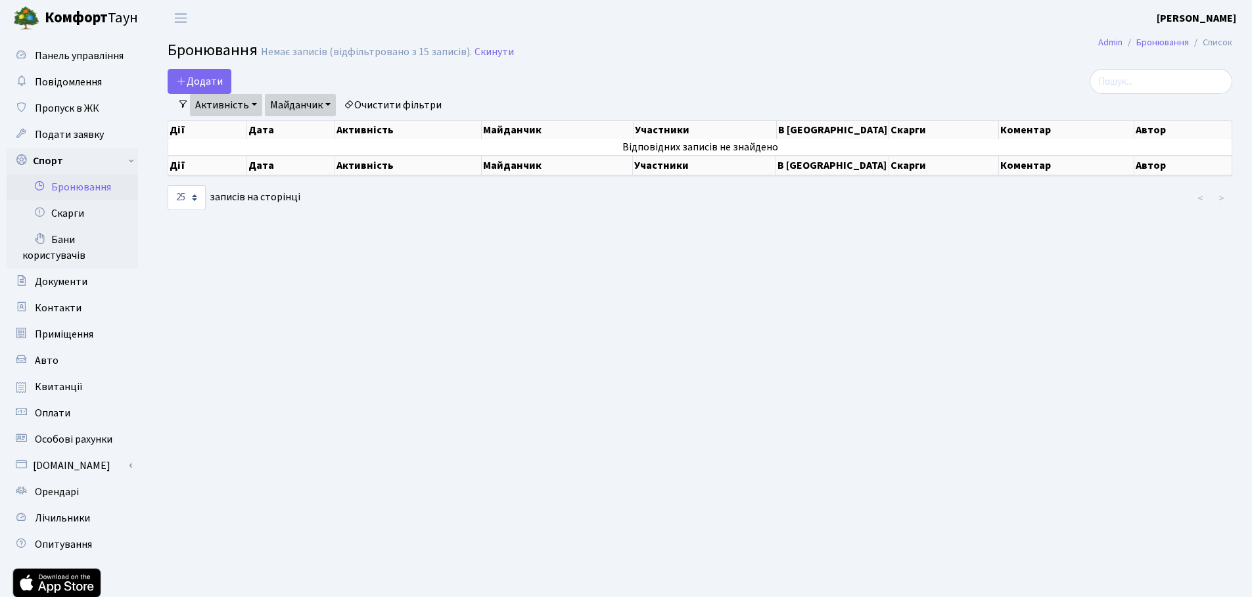
click at [315, 108] on link "Майданчик" at bounding box center [300, 105] width 71 height 22
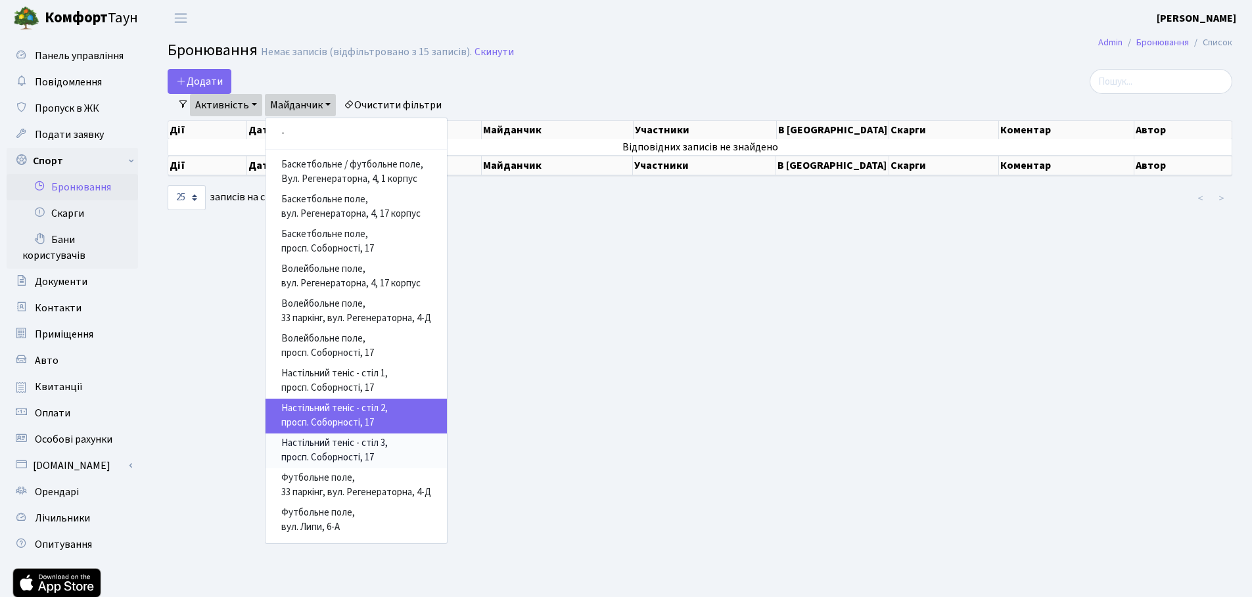
click at [338, 441] on link "Настільний теніс - стіл 3, просп. Соборності, 17" at bounding box center [355, 451] width 181 height 35
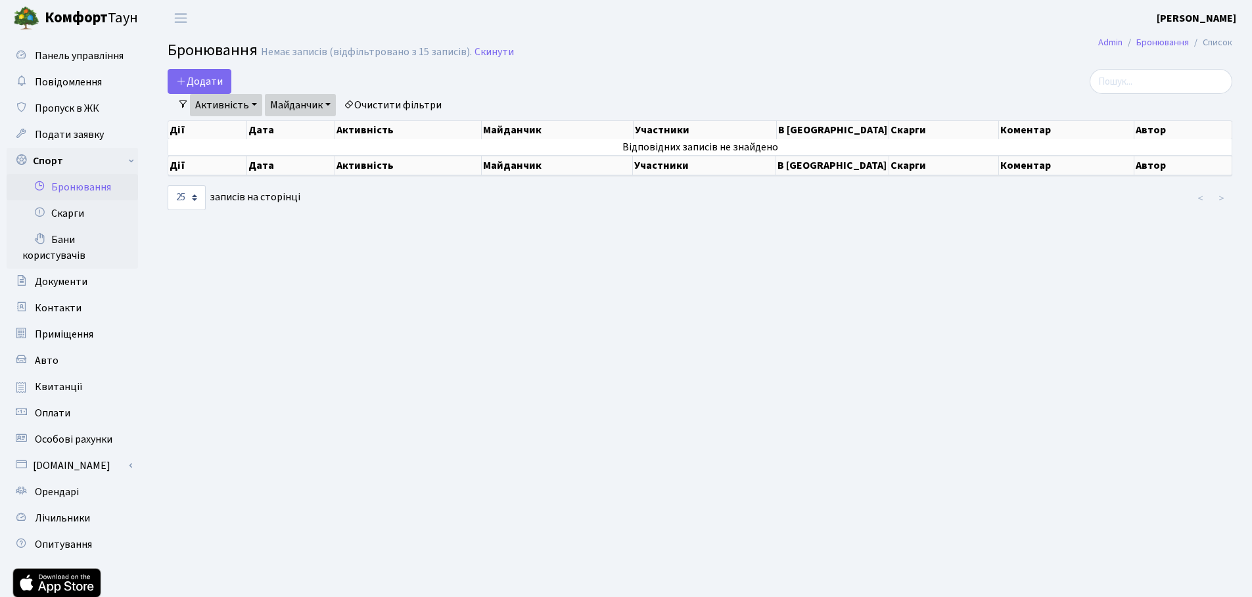
click at [317, 110] on link "Майданчик" at bounding box center [300, 105] width 71 height 22
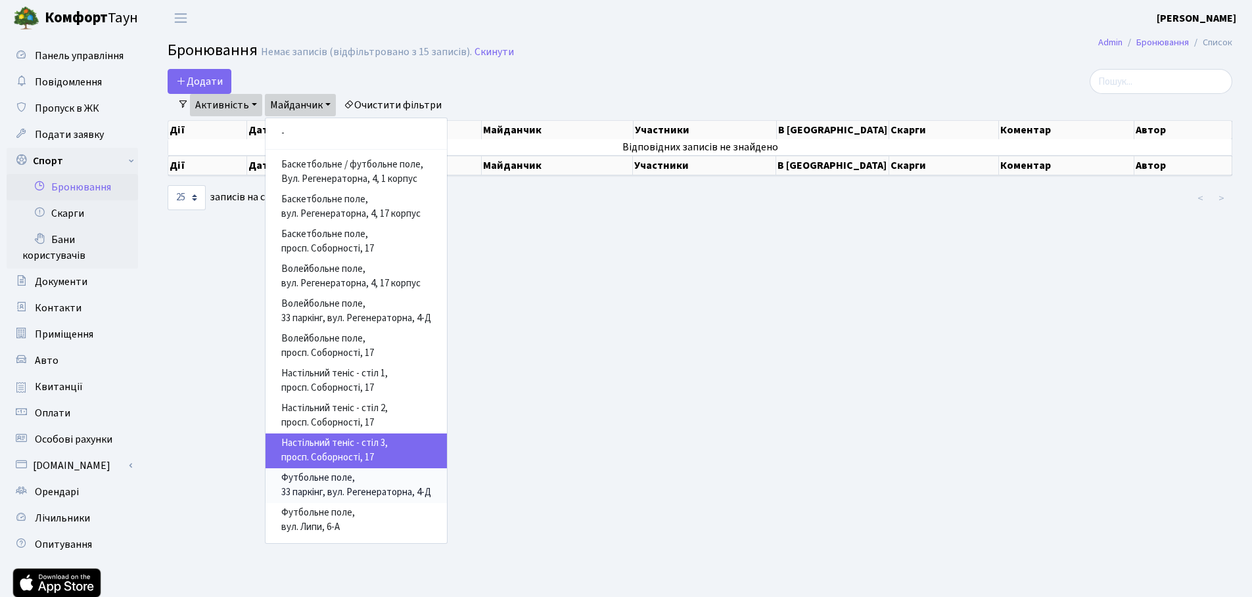
click at [315, 474] on link "Футбольне поле, 33 паркінг, вул. Регенераторна, 4-Д" at bounding box center [355, 485] width 181 height 35
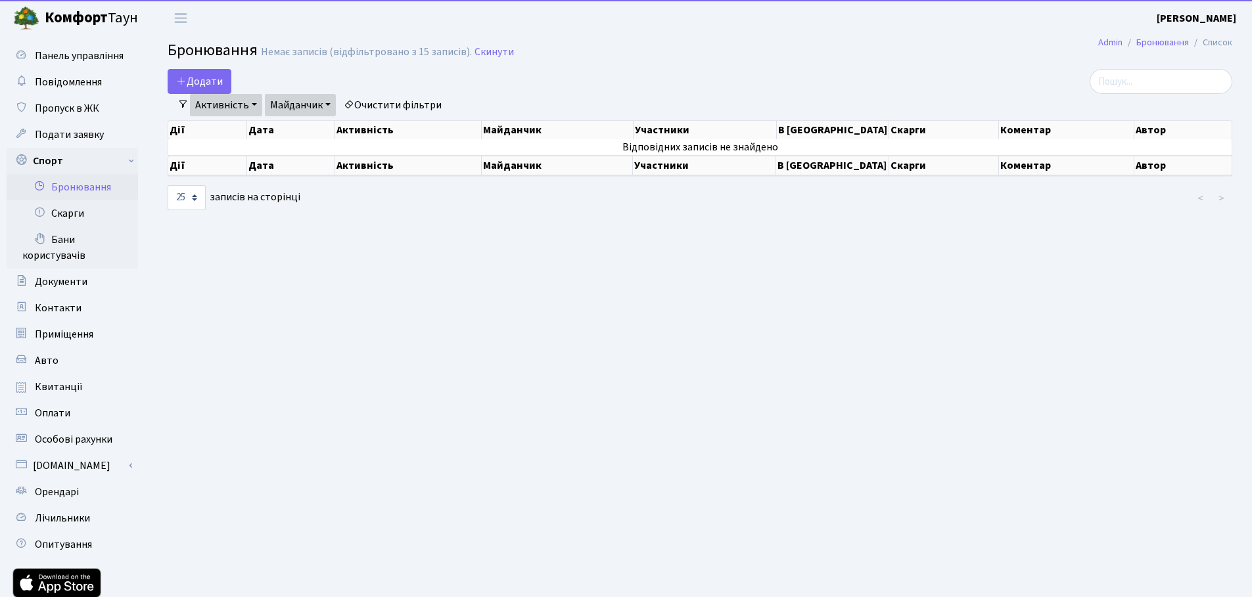
click at [320, 102] on link "Майданчик" at bounding box center [300, 105] width 71 height 22
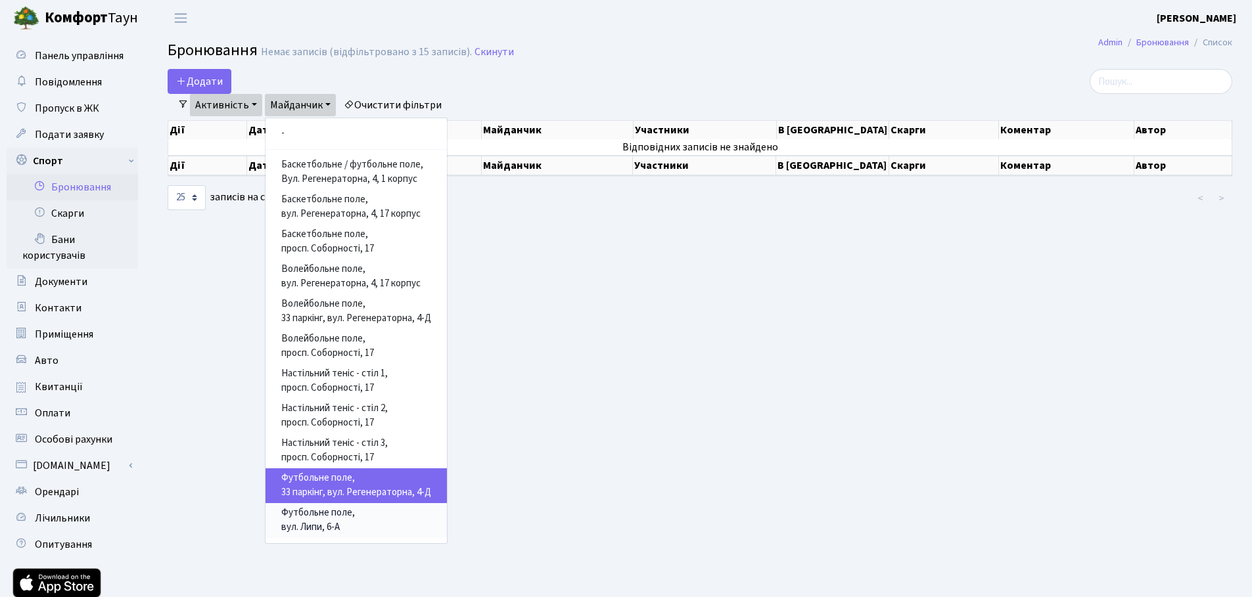
click at [318, 524] on link "Футбольне поле, вул. Липи, 6-А" at bounding box center [355, 520] width 181 height 35
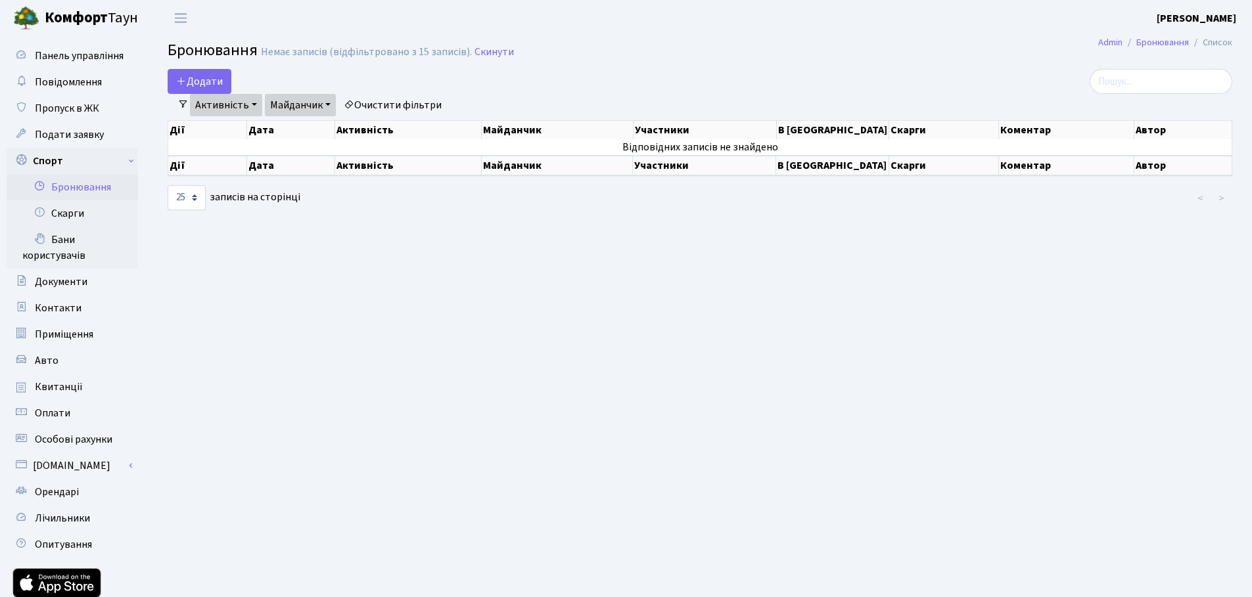
click at [317, 109] on link "Майданчик" at bounding box center [300, 105] width 71 height 22
select select "25"
click at [315, 107] on link "Майданчик" at bounding box center [300, 105] width 71 height 22
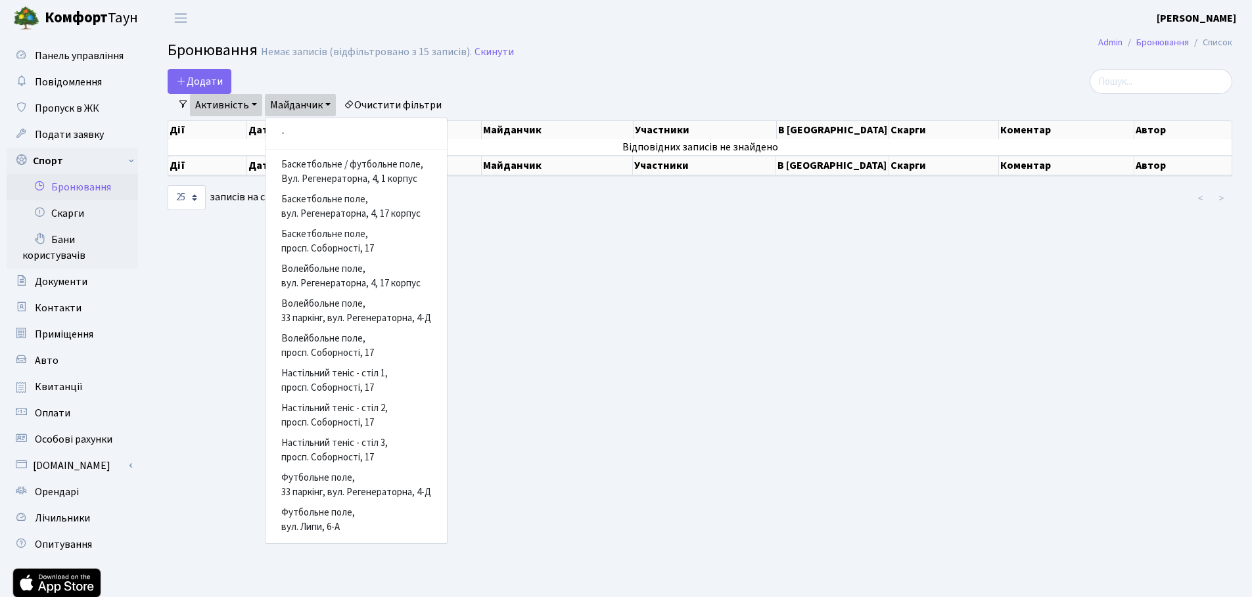
click at [315, 107] on link "Майданчик" at bounding box center [300, 105] width 71 height 22
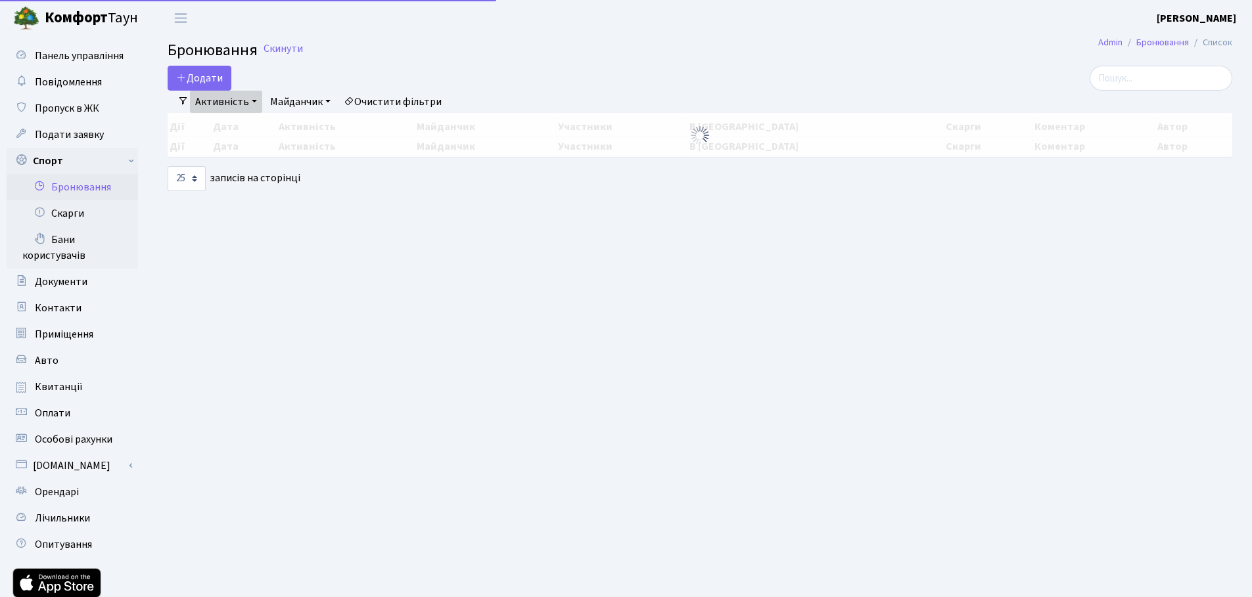
select select "25"
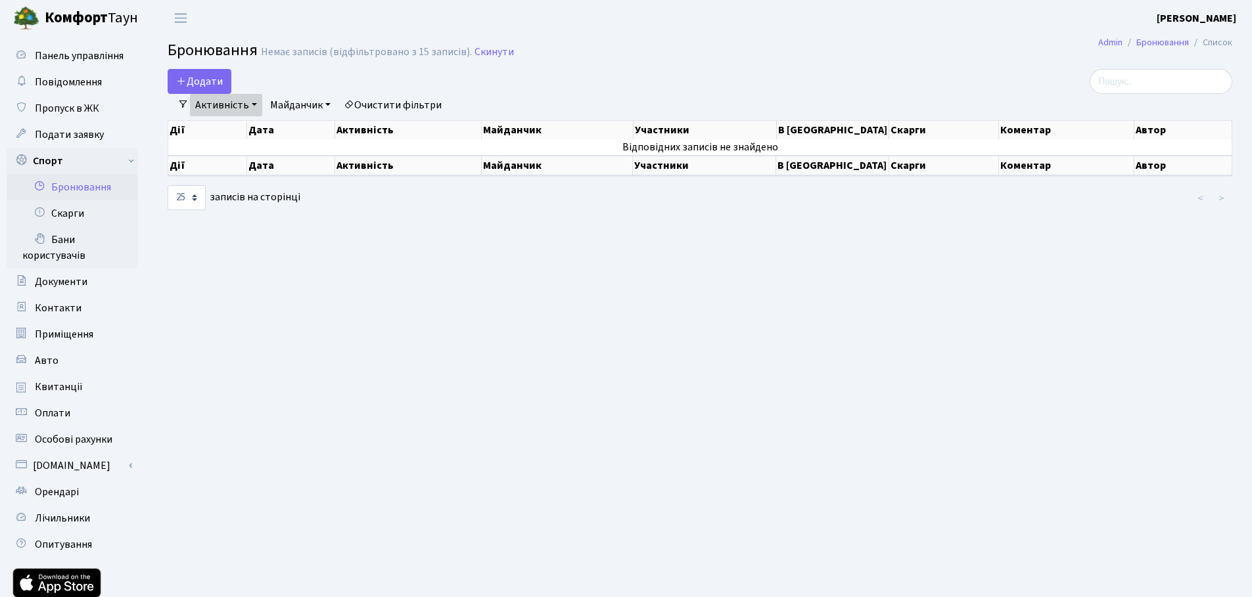
click at [543, 298] on main "Admin Бронювання Список Бронювання Немає записів (відфільтровано з 15 записів).…" at bounding box center [700, 344] width 1104 height 617
